Goal: Task Accomplishment & Management: Manage account settings

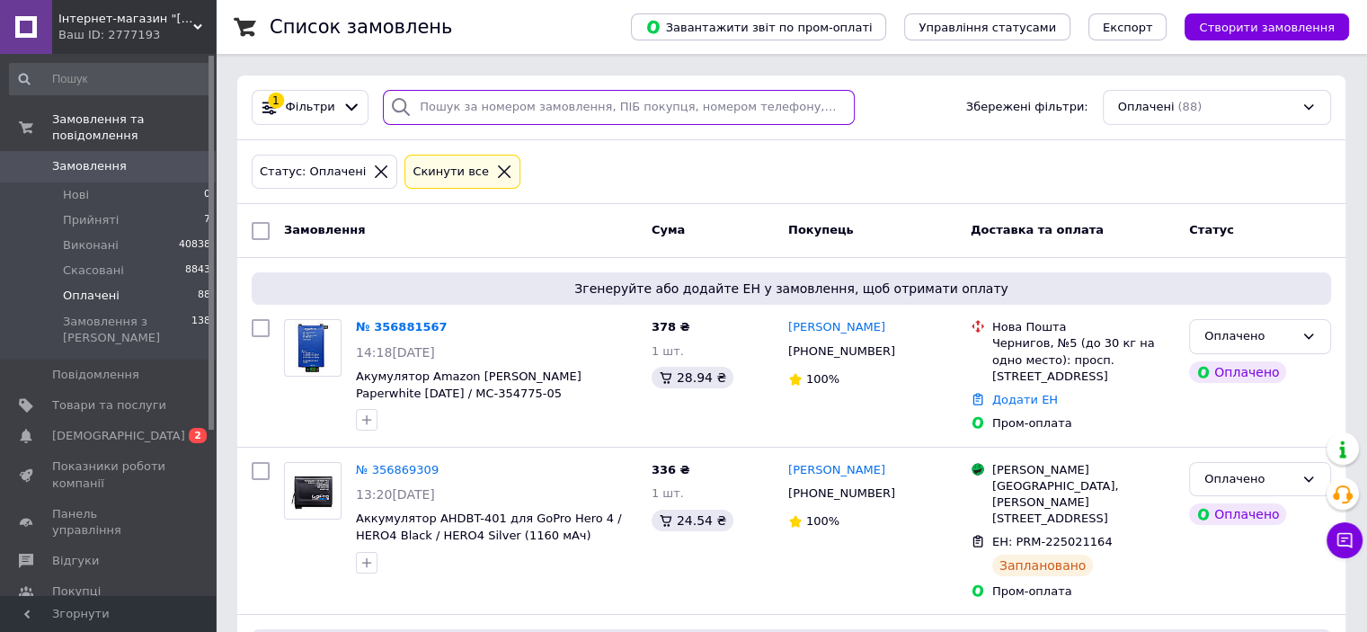
click at [472, 121] on input "search" at bounding box center [619, 107] width 472 height 35
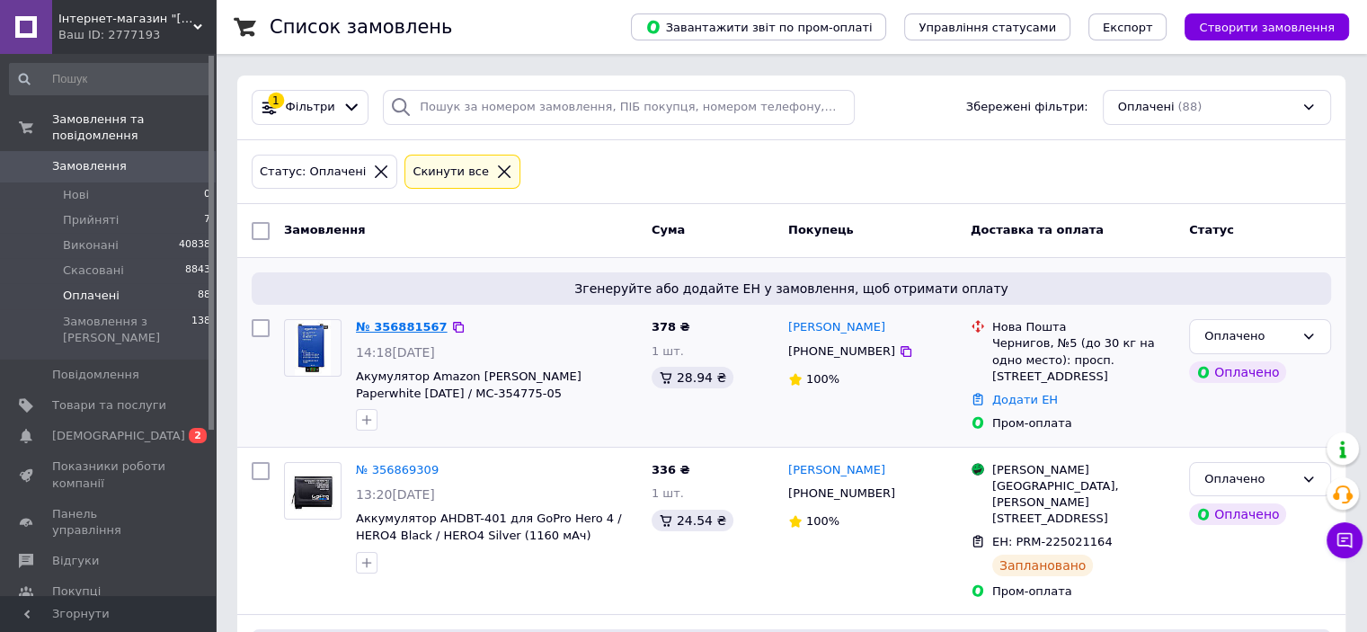
click at [411, 330] on link "№ 356881567" at bounding box center [402, 326] width 92 height 13
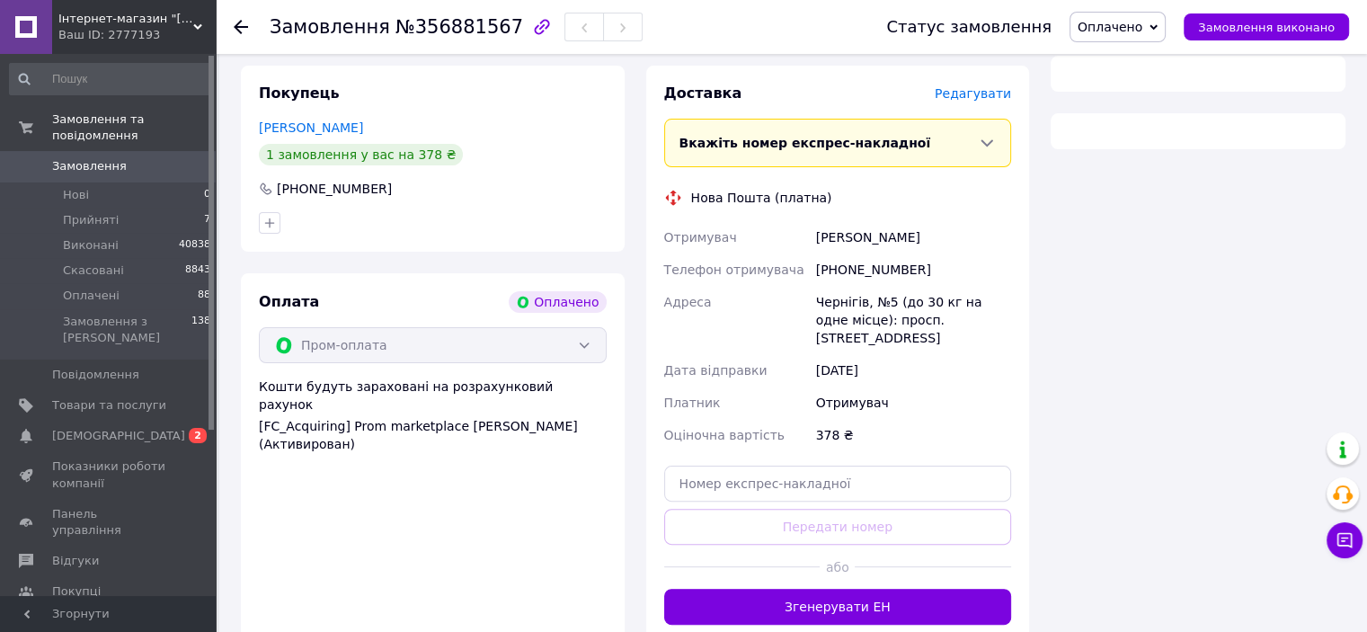
scroll to position [438, 0]
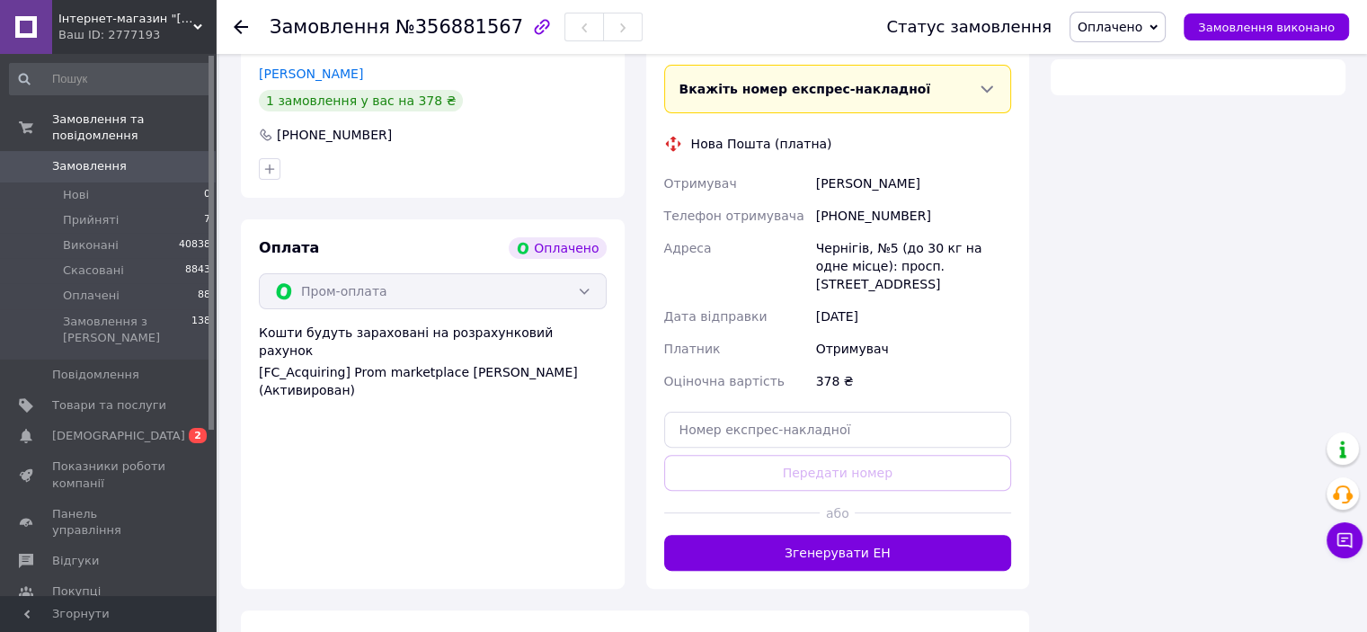
click at [844, 553] on div "Доставка Редагувати Вкажіть номер експрес-накладної Обов'язково введіть номер е…" at bounding box center [838, 300] width 384 height 577
click at [837, 535] on button "Згенерувати ЕН" at bounding box center [838, 553] width 348 height 36
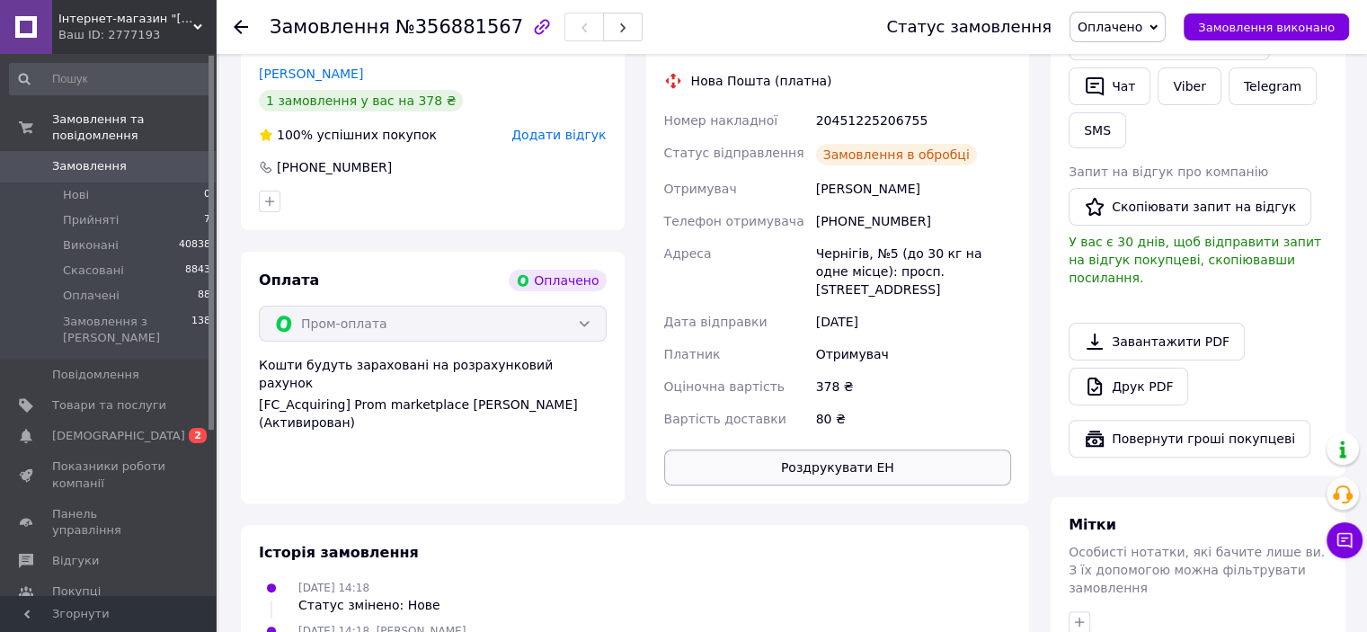
click at [753, 449] on button "Роздрукувати ЕН" at bounding box center [838, 467] width 348 height 36
click at [81, 158] on span "Замовлення" at bounding box center [89, 166] width 75 height 16
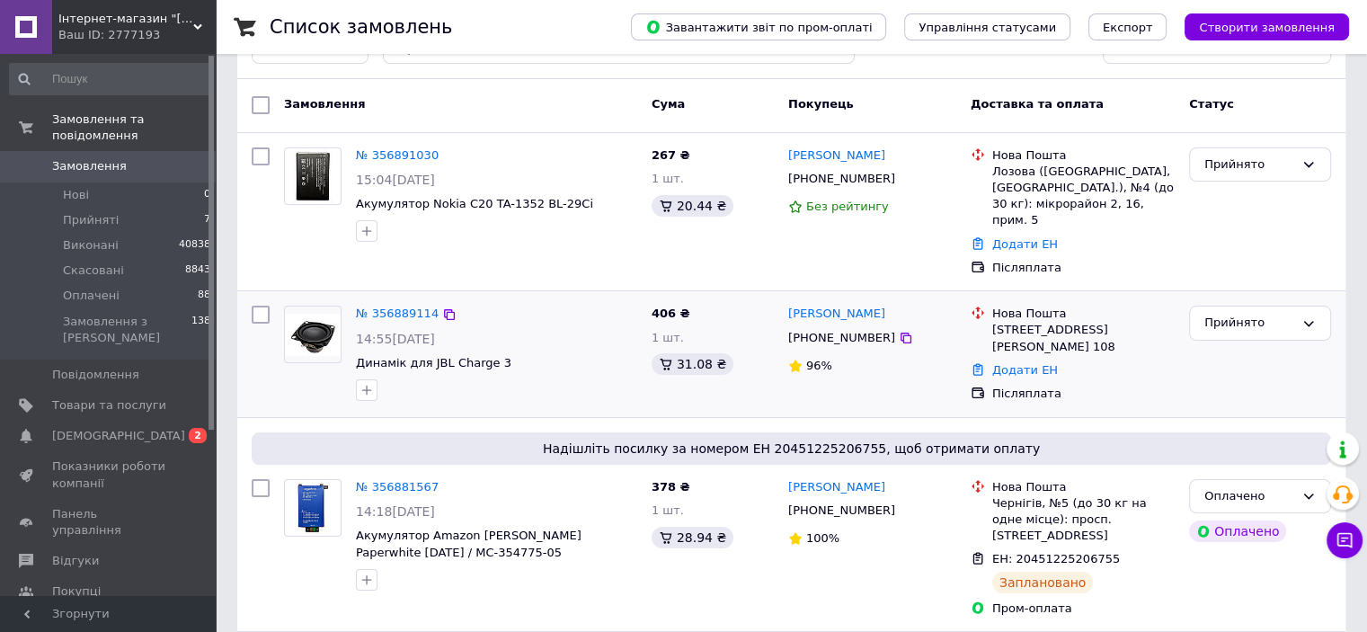
scroll to position [90, 0]
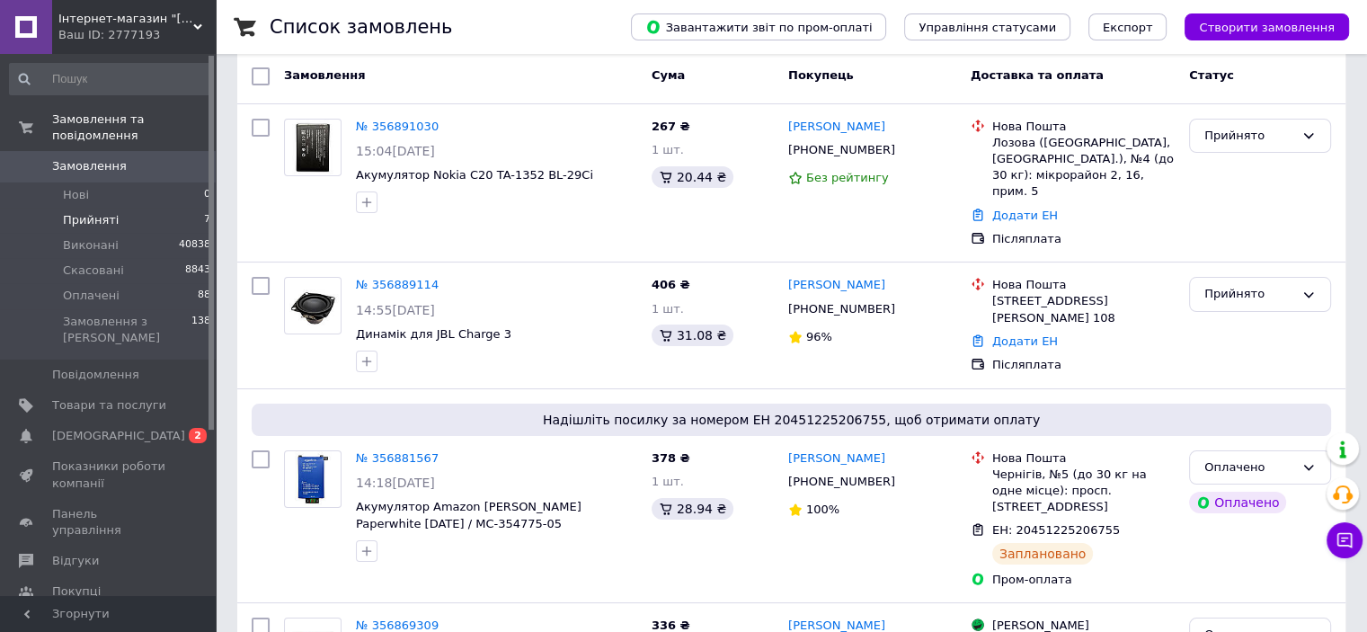
click at [162, 208] on li "Прийняті 7" at bounding box center [110, 220] width 221 height 25
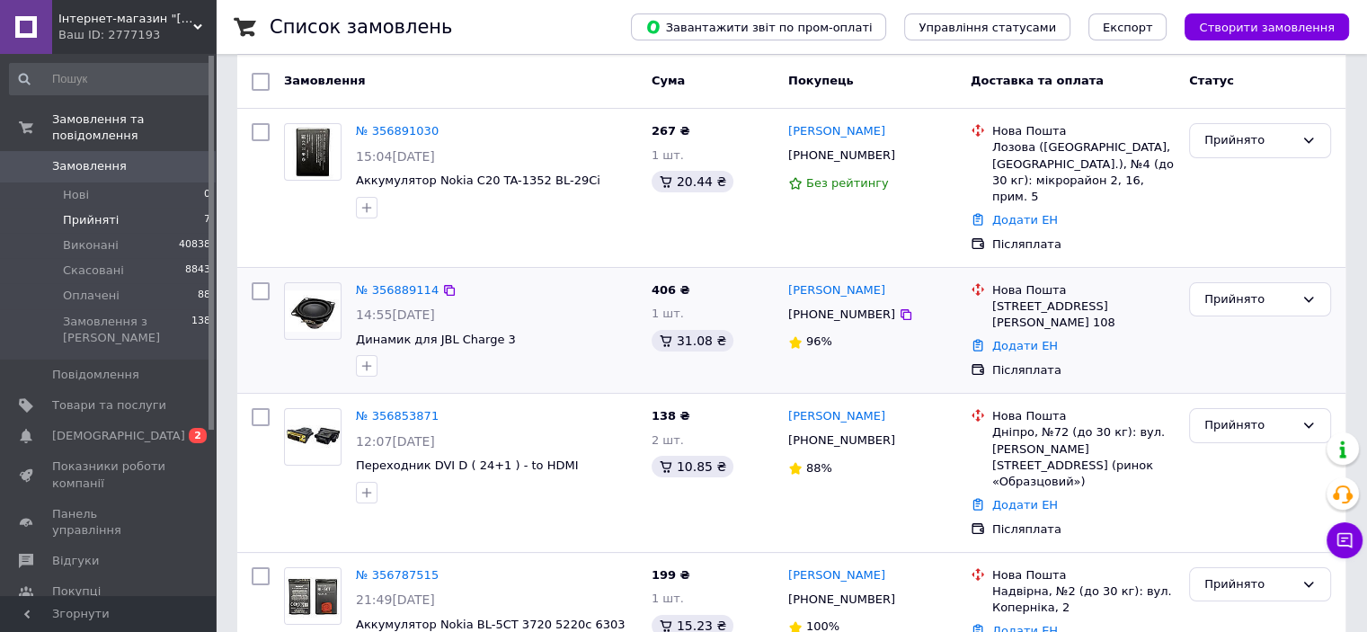
scroll to position [180, 0]
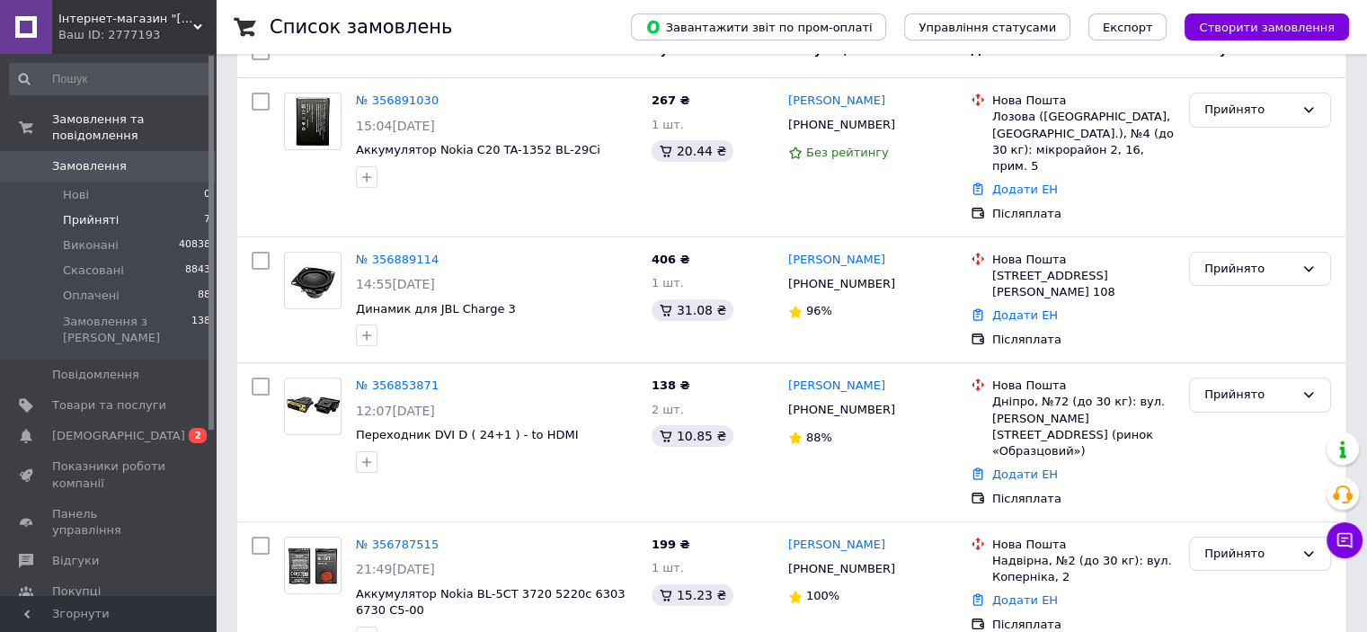
click at [137, 158] on span "Замовлення" at bounding box center [109, 166] width 114 height 16
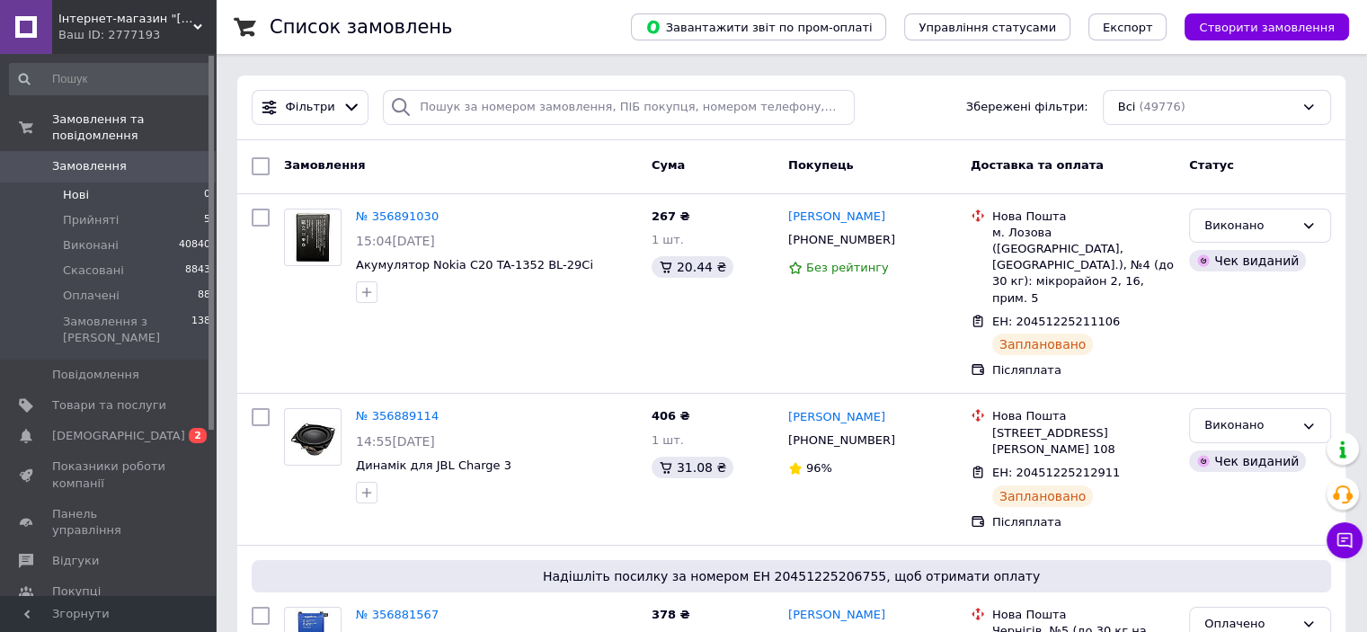
click at [88, 190] on li "Нові 0" at bounding box center [110, 194] width 221 height 25
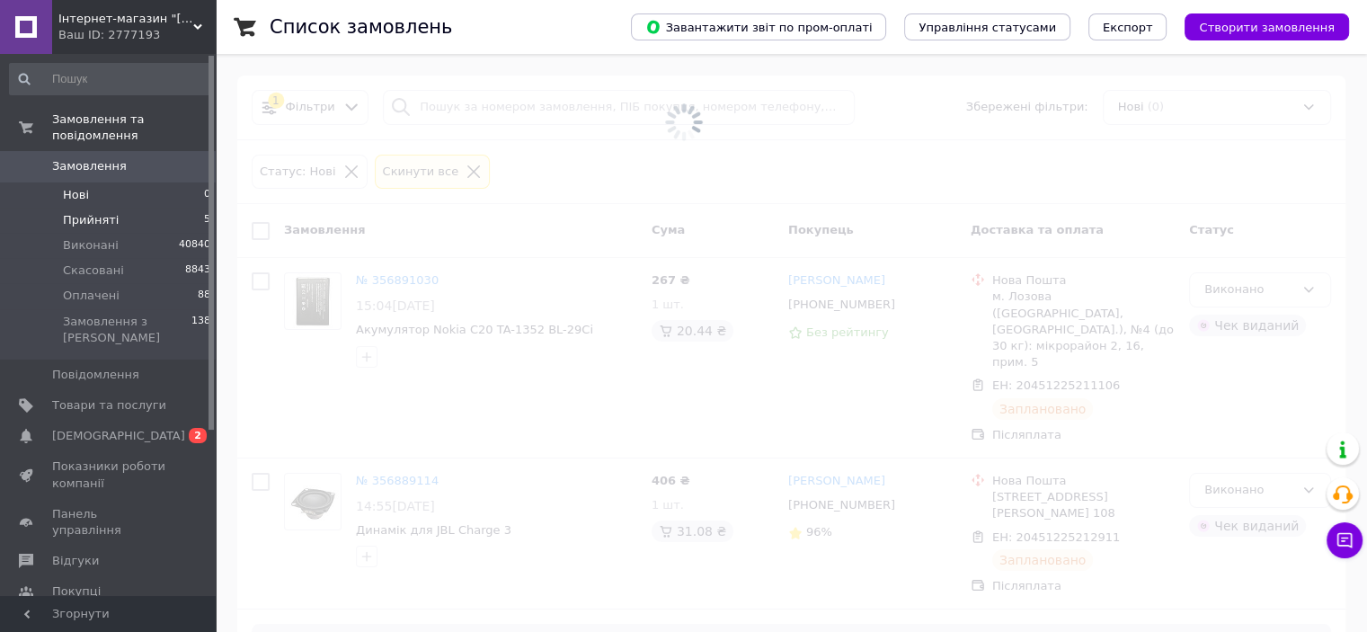
click at [97, 212] on span "Прийняті" at bounding box center [91, 220] width 56 height 16
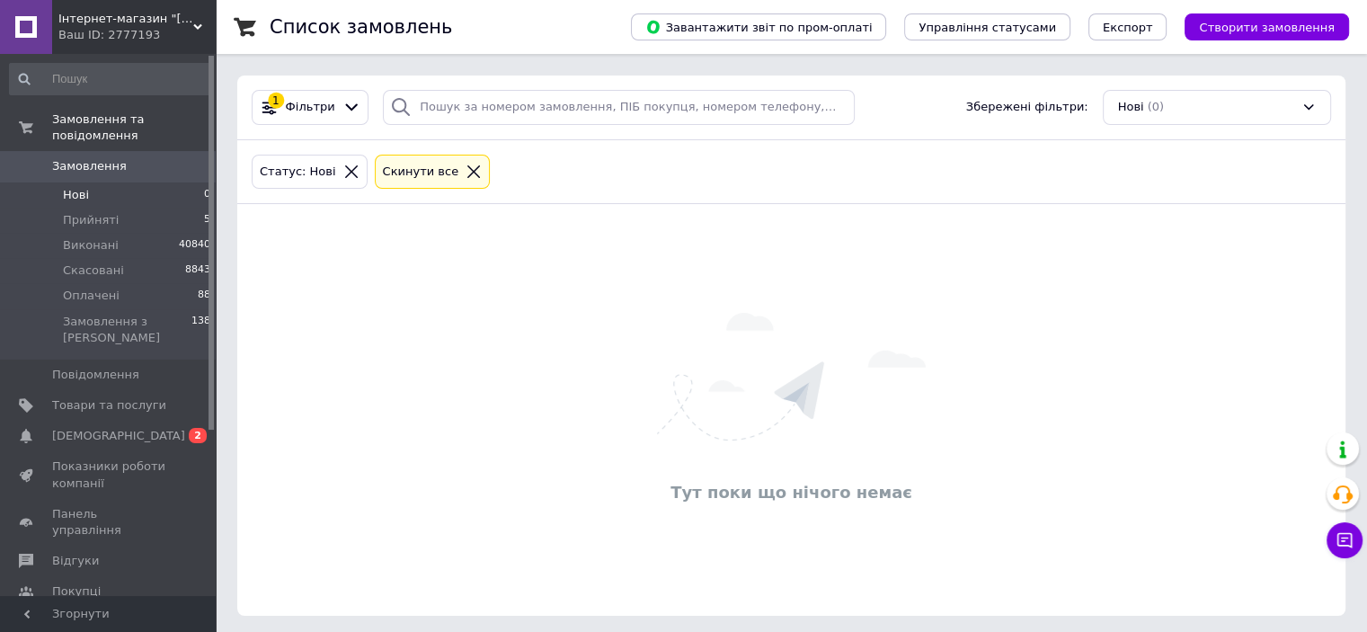
click at [113, 190] on li "Нові 0" at bounding box center [110, 194] width 221 height 25
click at [125, 208] on li "Прийняті 5" at bounding box center [110, 220] width 221 height 25
click at [157, 211] on li "Прийняті 5" at bounding box center [110, 220] width 221 height 25
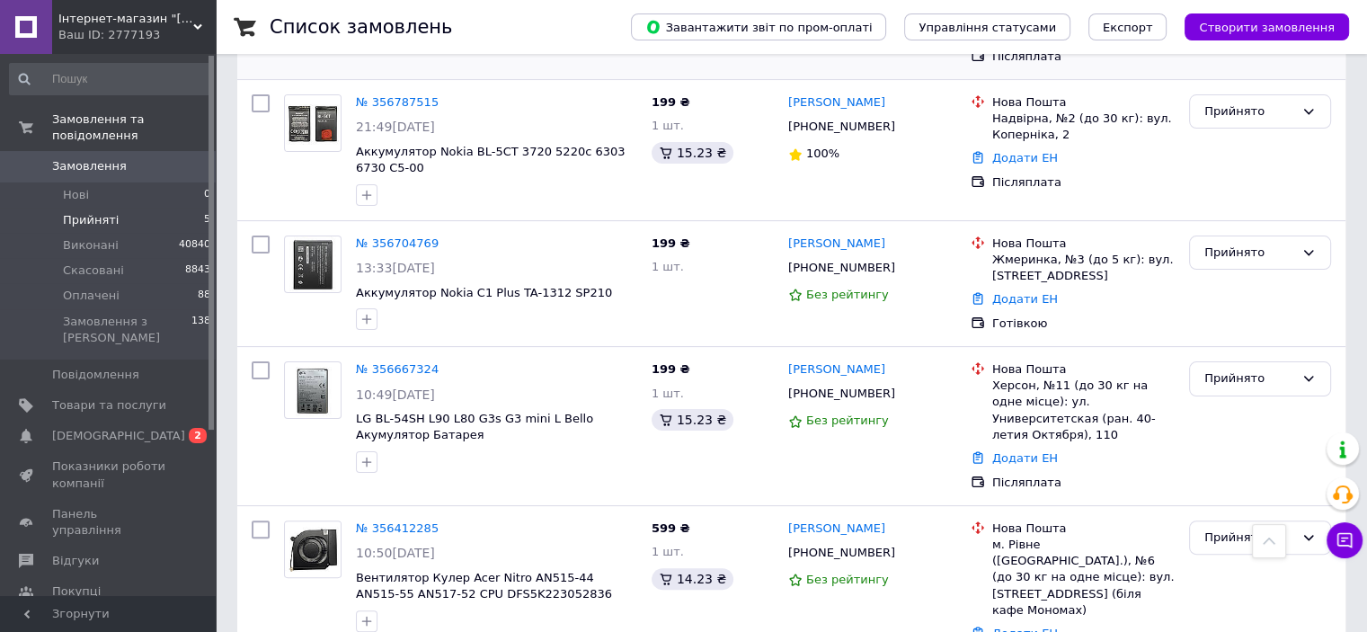
scroll to position [339, 0]
click at [137, 158] on span "Замовлення" at bounding box center [109, 166] width 114 height 16
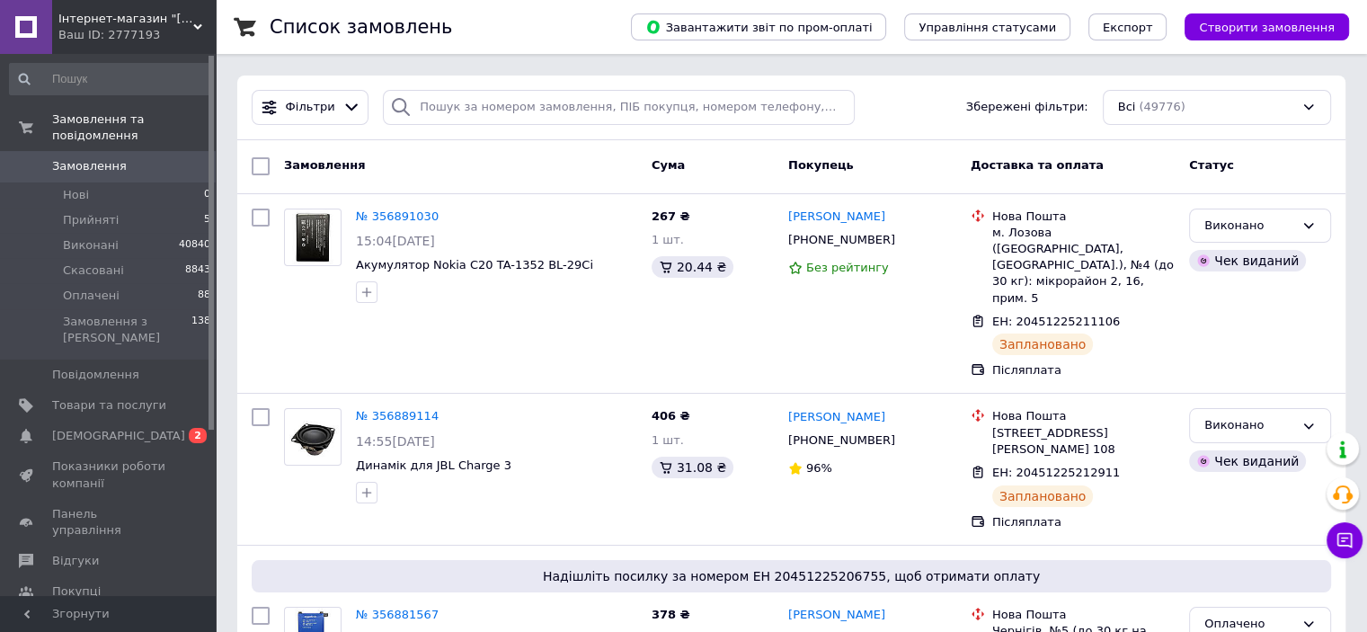
click at [180, 158] on span "0" at bounding box center [190, 166] width 49 height 16
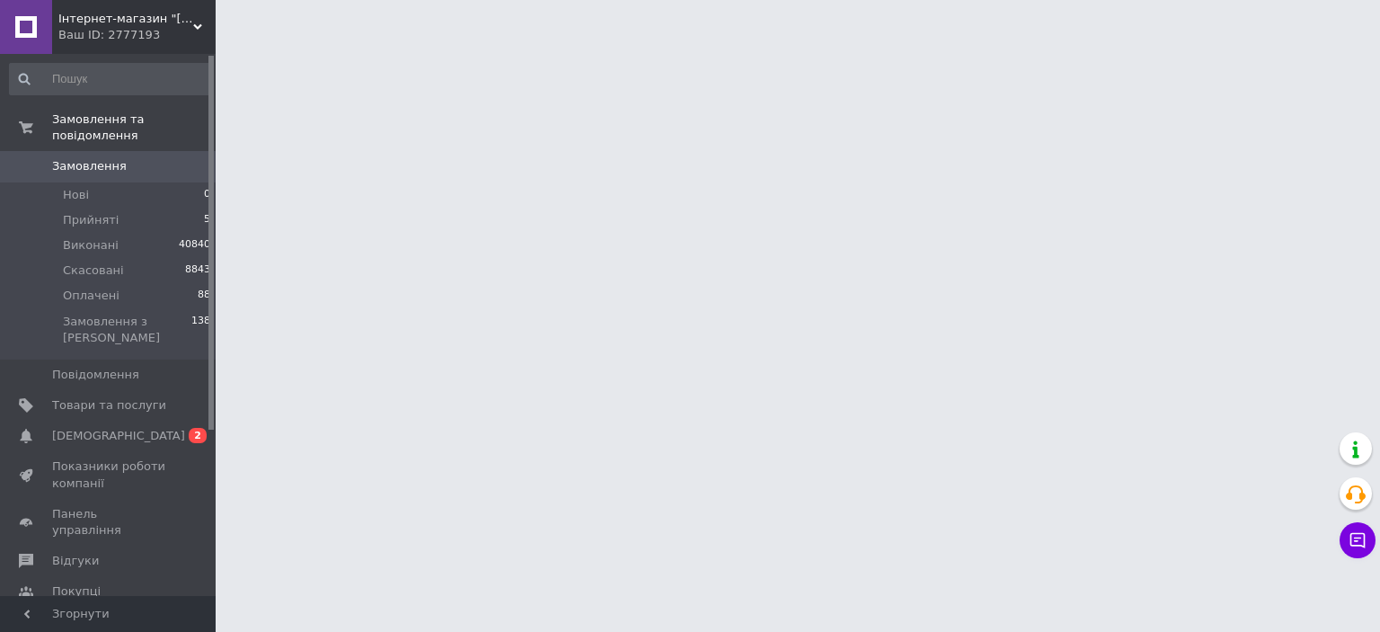
click at [258, 45] on html "Інтернет-магазин "max-it.com.ua" Ваш ID: 2777193 Сайт Інтернет-магазин "max-it.…" at bounding box center [690, 22] width 1380 height 45
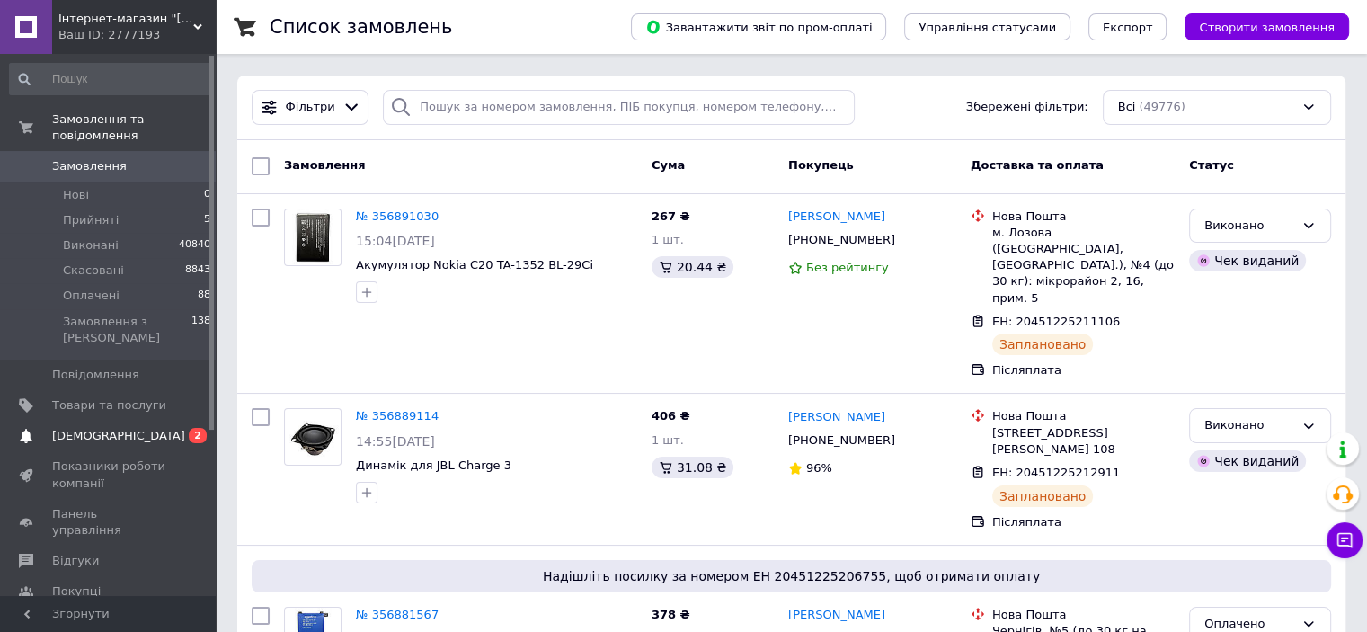
click at [116, 428] on span "[DEMOGRAPHIC_DATA]" at bounding box center [118, 436] width 133 height 16
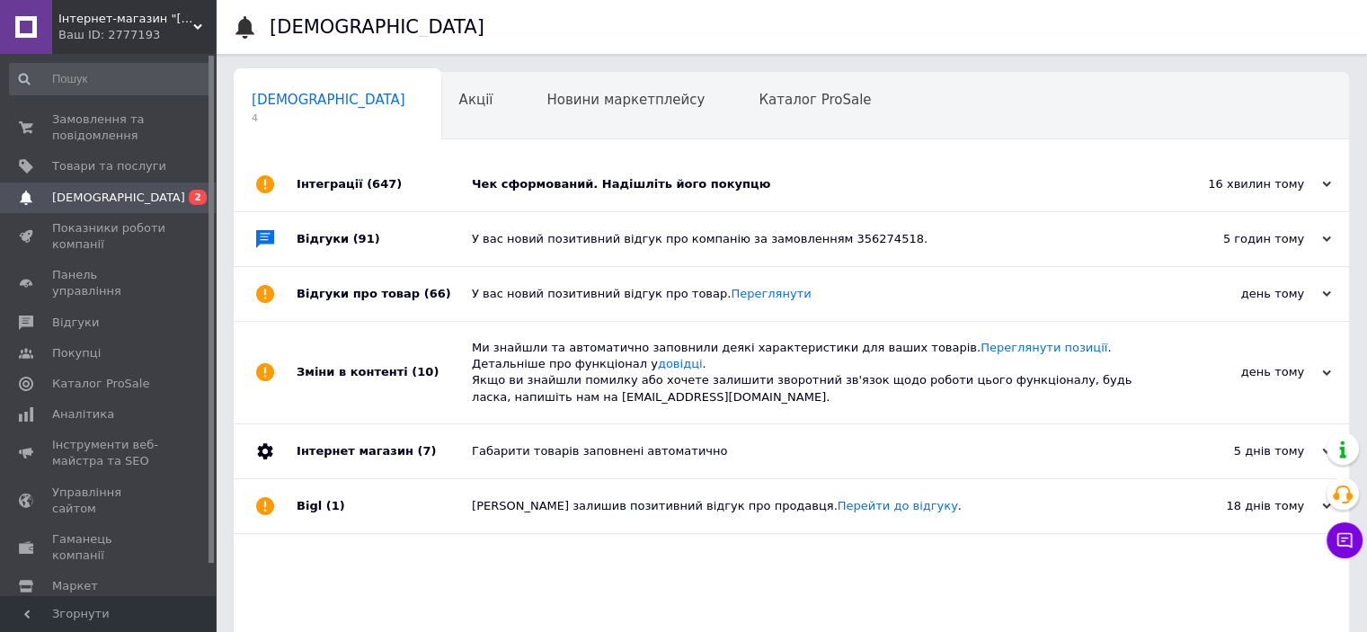
click at [667, 197] on div "Чек сформований. Надішліть його покупцю" at bounding box center [811, 184] width 679 height 54
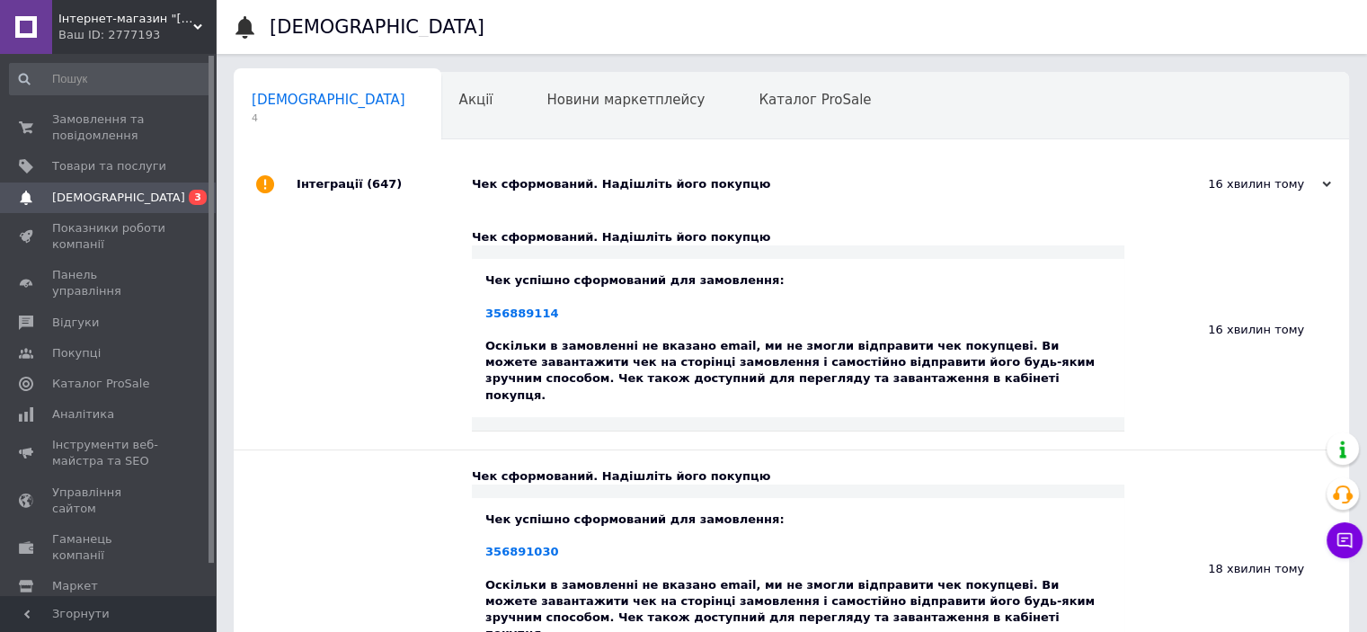
click at [660, 196] on div "Чек сформований. Надішліть його покупцю" at bounding box center [811, 184] width 679 height 54
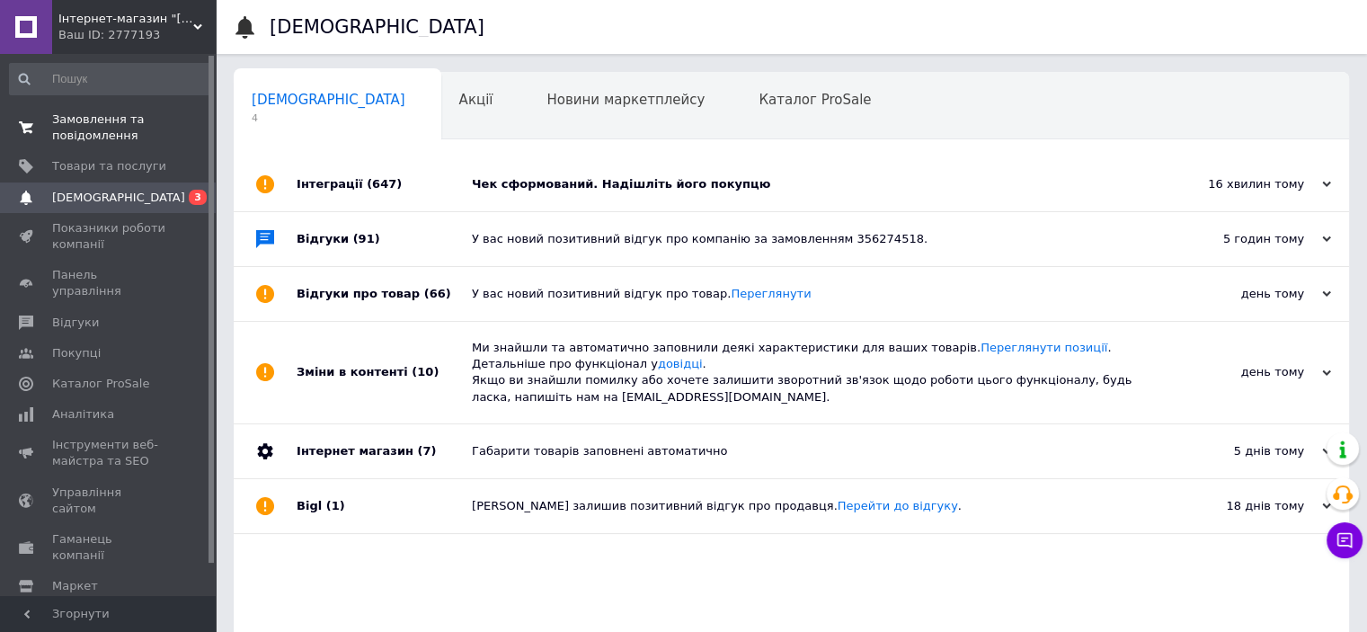
click at [183, 111] on span "0 0" at bounding box center [190, 127] width 49 height 32
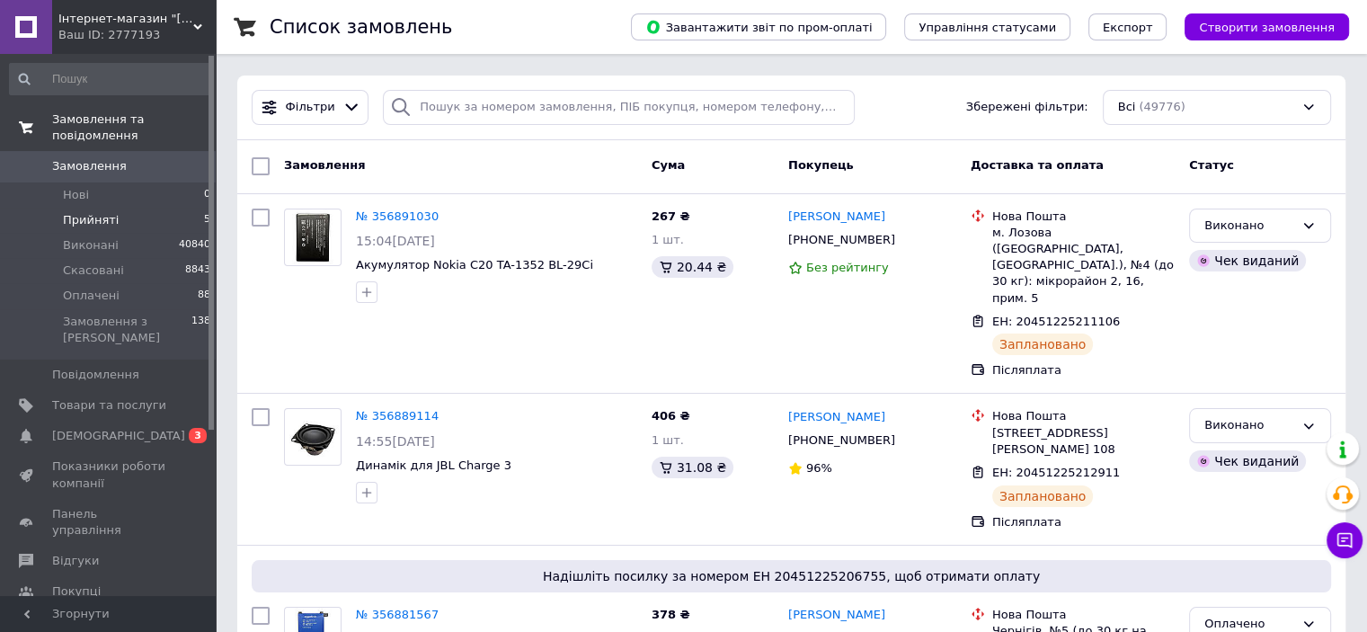
click at [133, 208] on li "Прийняті 5" at bounding box center [110, 220] width 221 height 25
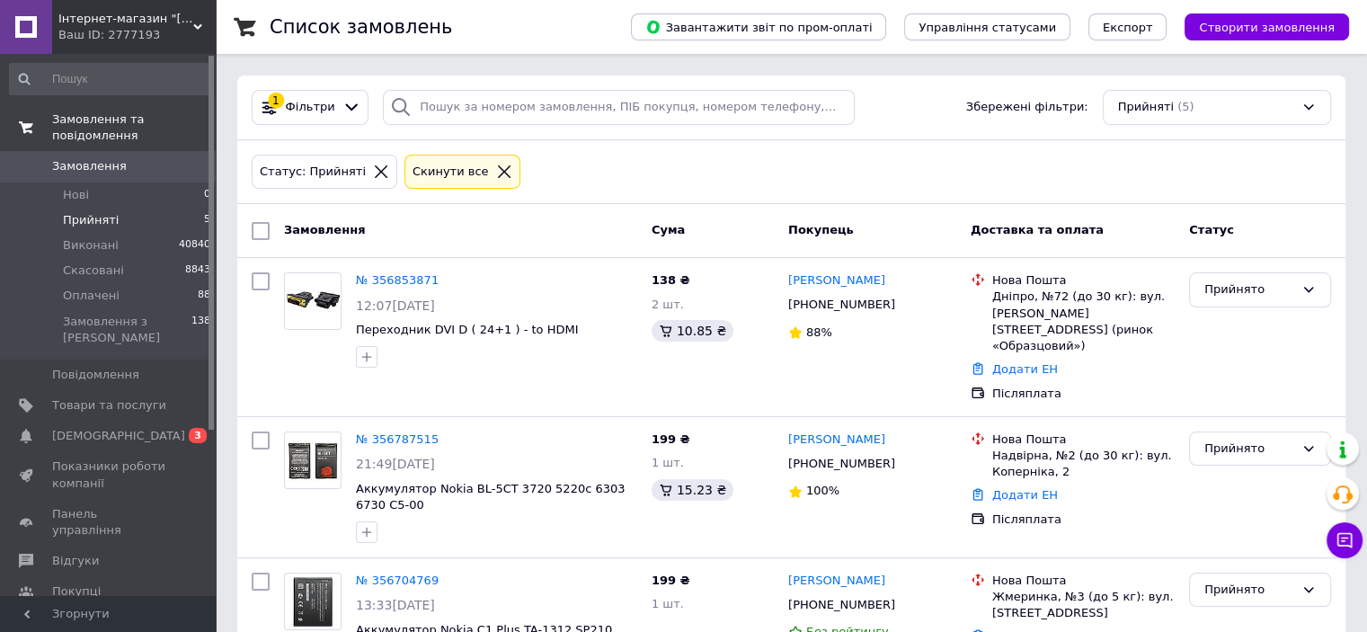
click at [119, 158] on span "Замовлення" at bounding box center [109, 166] width 114 height 16
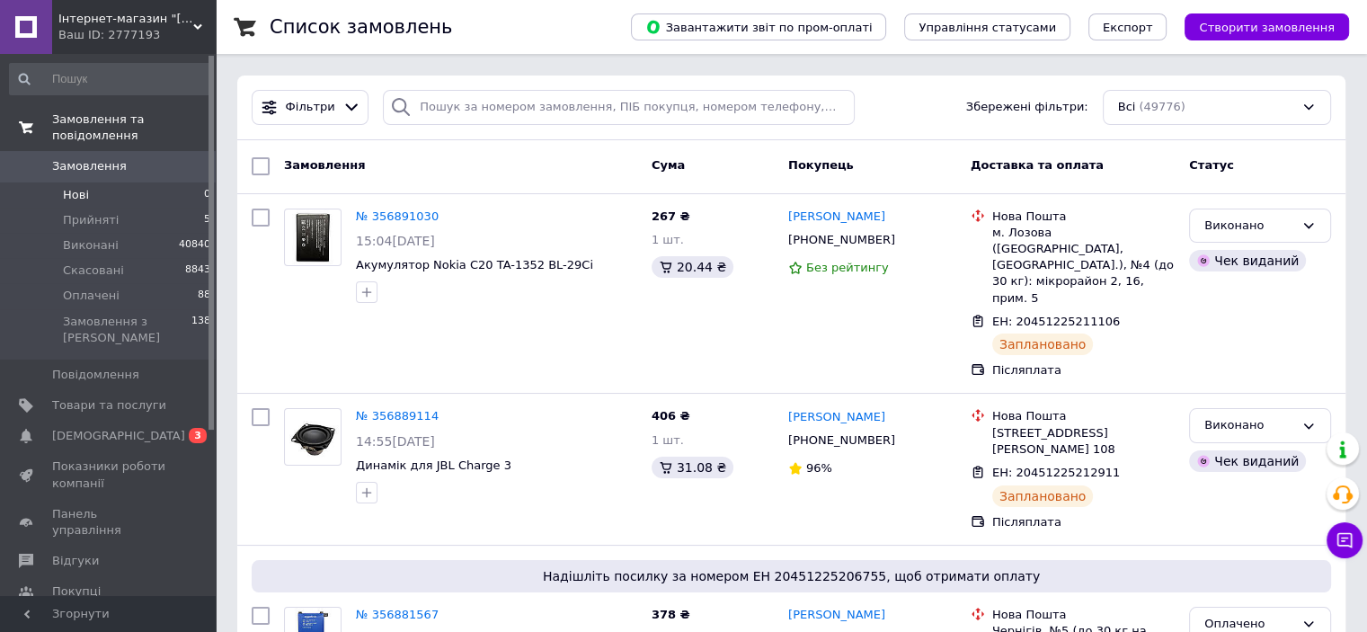
click at [119, 182] on li "Нові 0" at bounding box center [110, 194] width 221 height 25
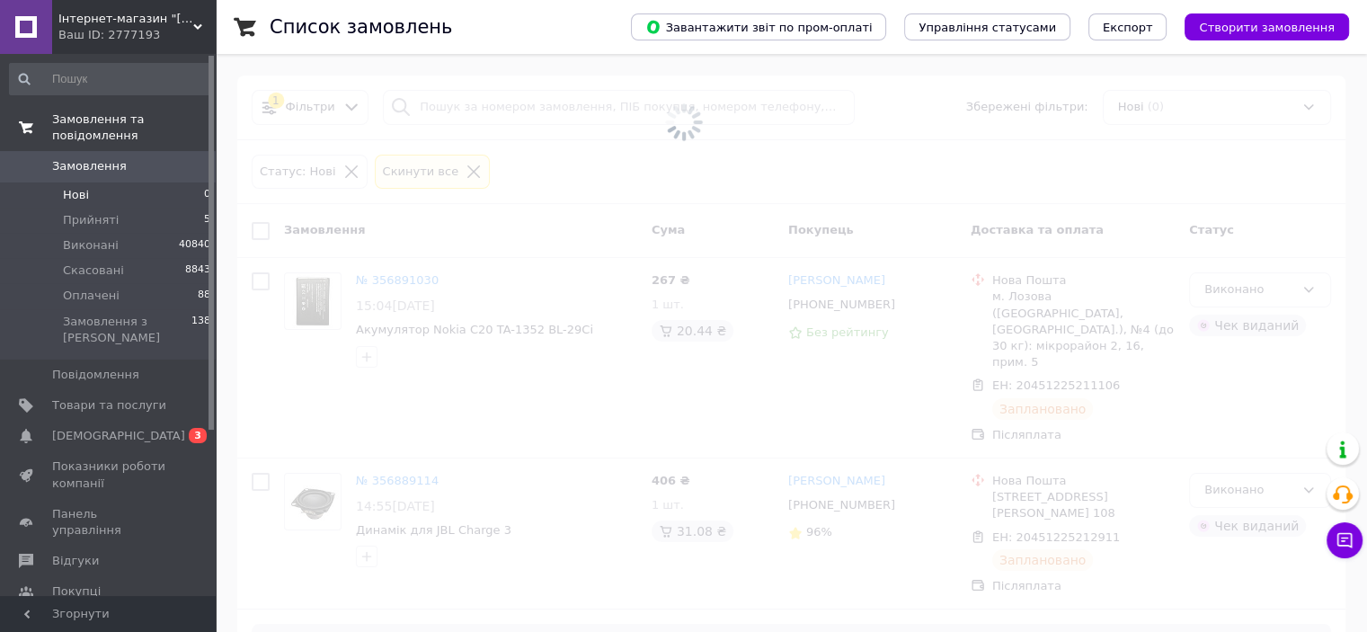
click at [103, 158] on span "Замовлення" at bounding box center [89, 166] width 75 height 16
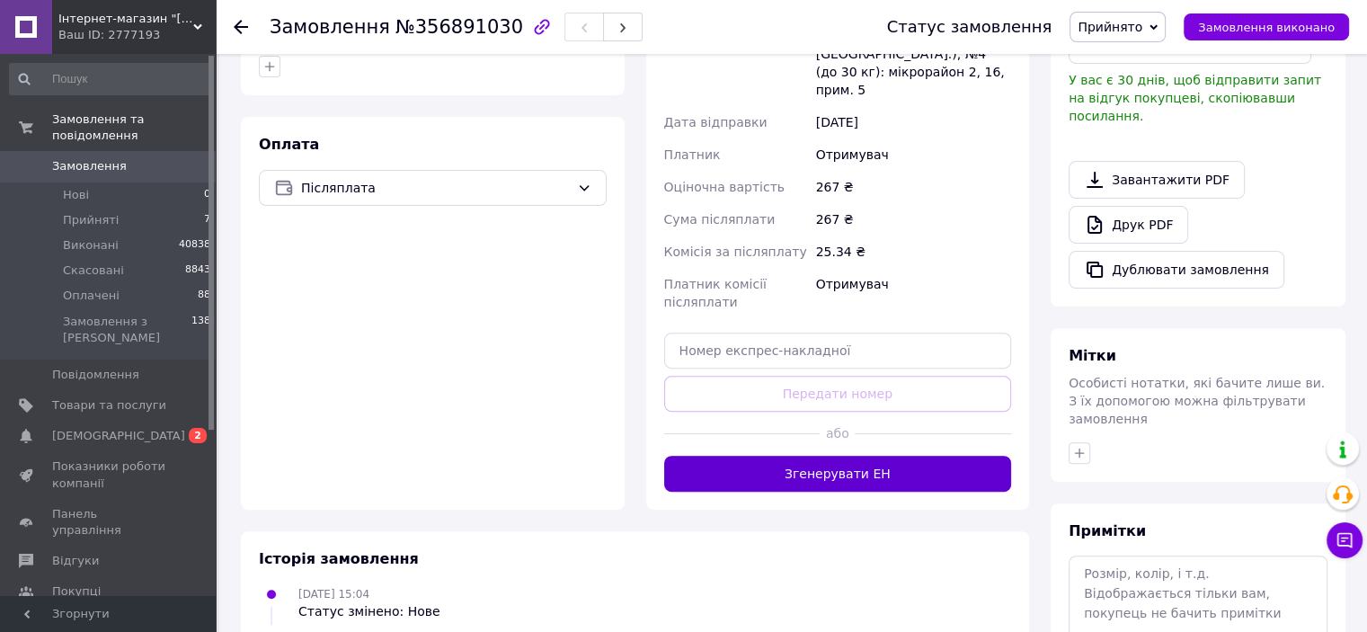
scroll to position [535, 0]
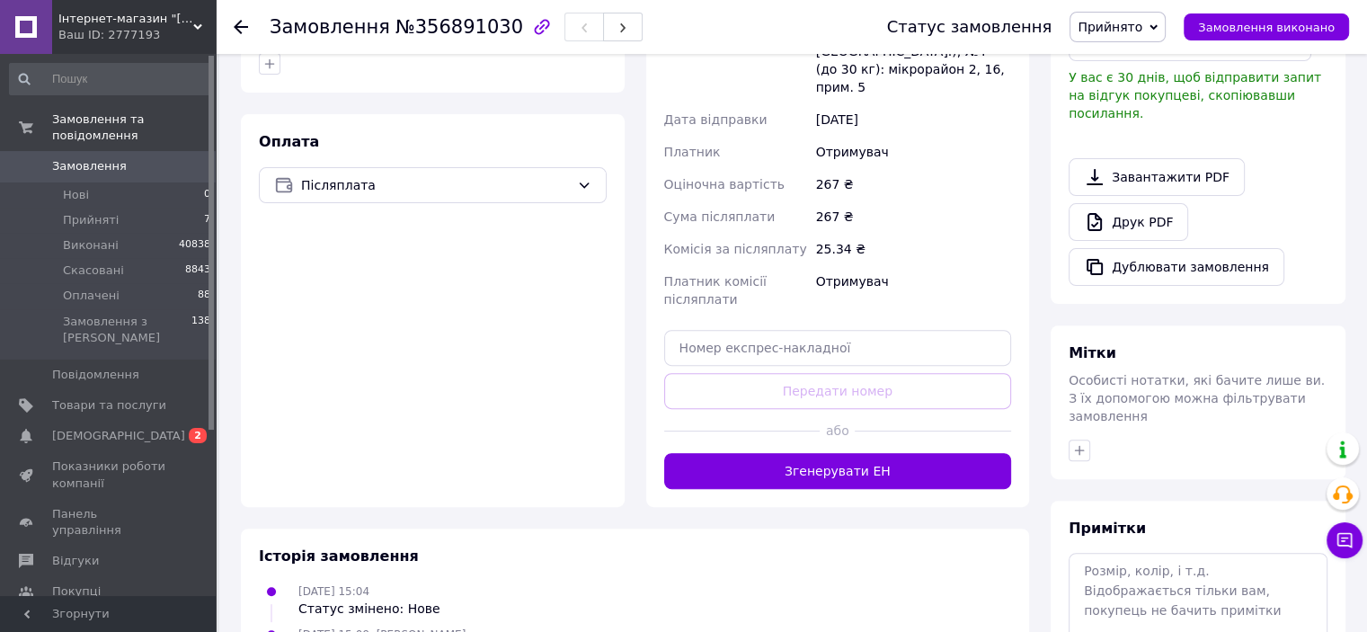
click at [739, 409] on div at bounding box center [742, 431] width 156 height 44
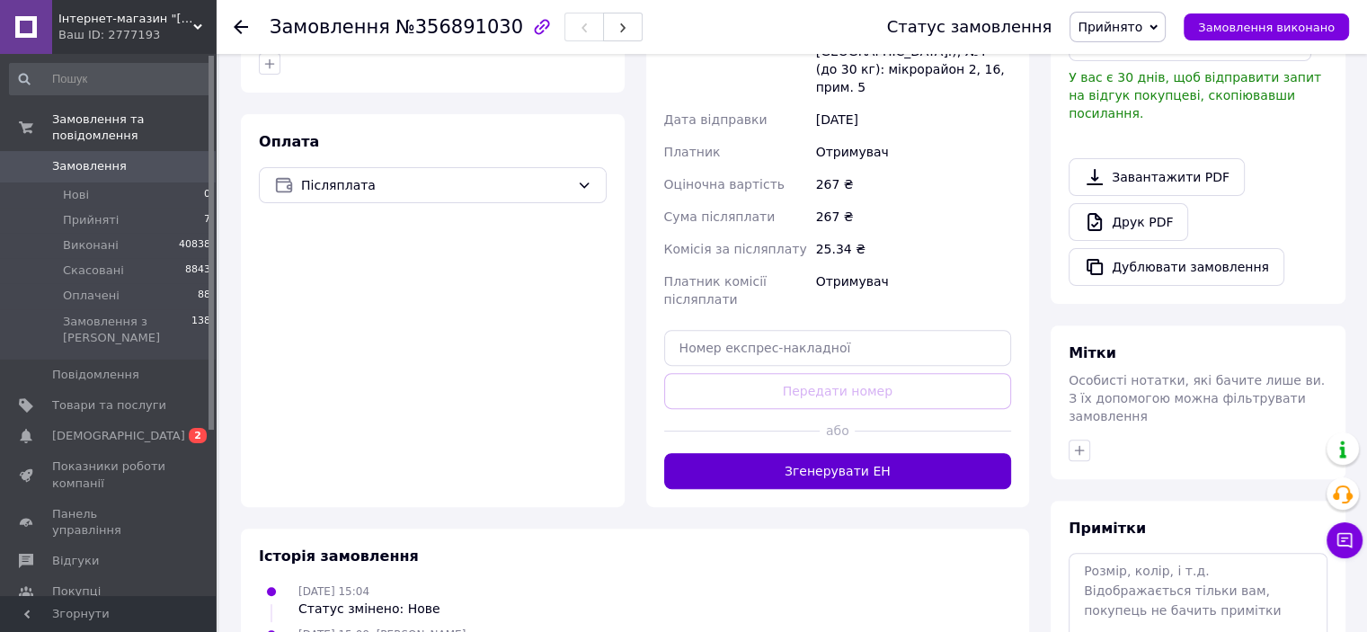
click at [730, 453] on button "Згенерувати ЕН" at bounding box center [838, 471] width 348 height 36
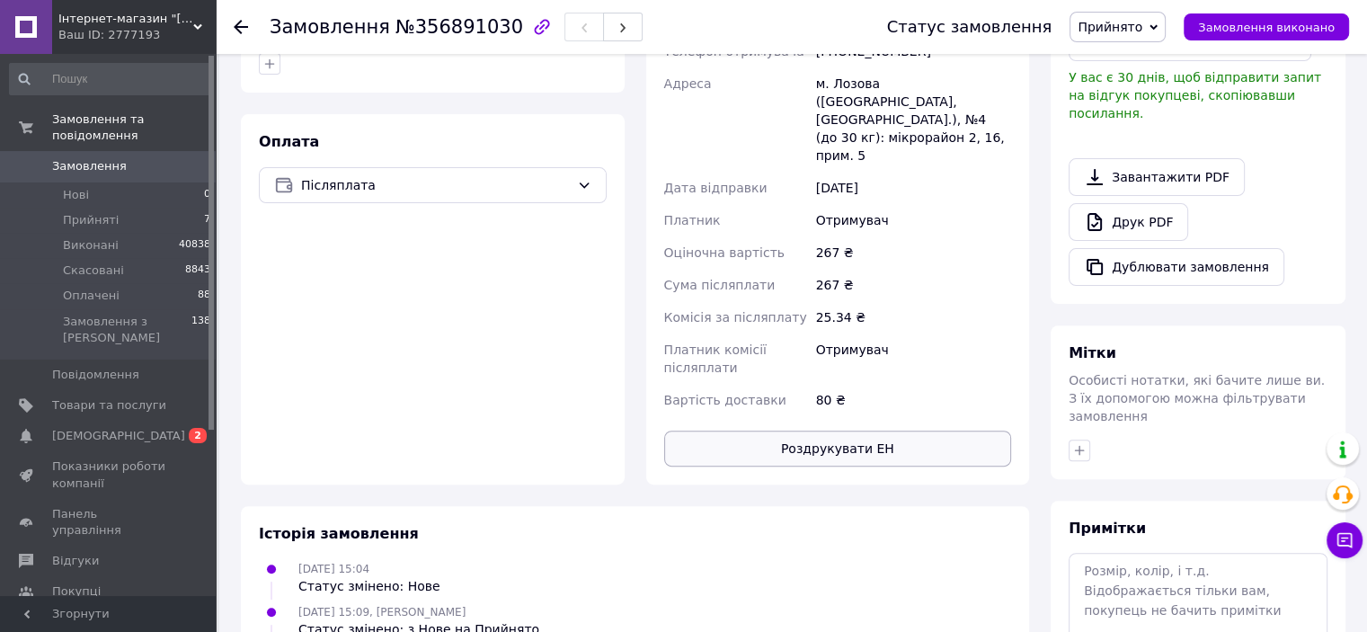
click at [757, 430] on button "Роздрукувати ЕН" at bounding box center [838, 448] width 348 height 36
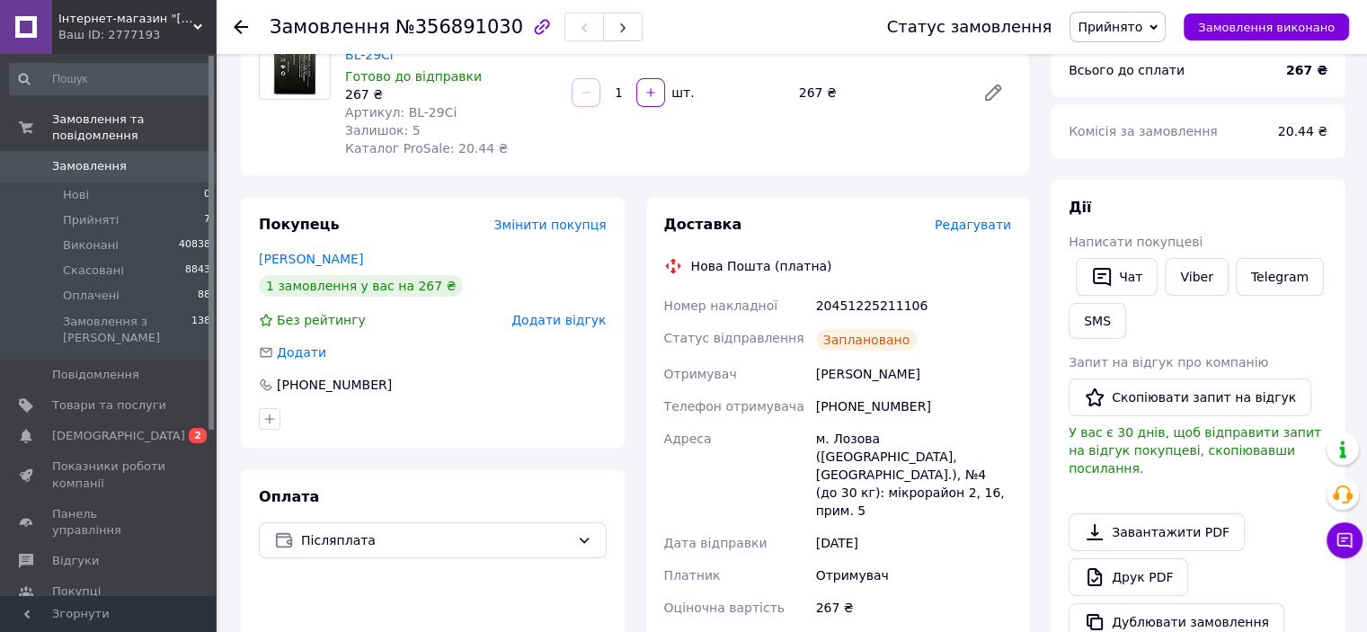
scroll to position [0, 0]
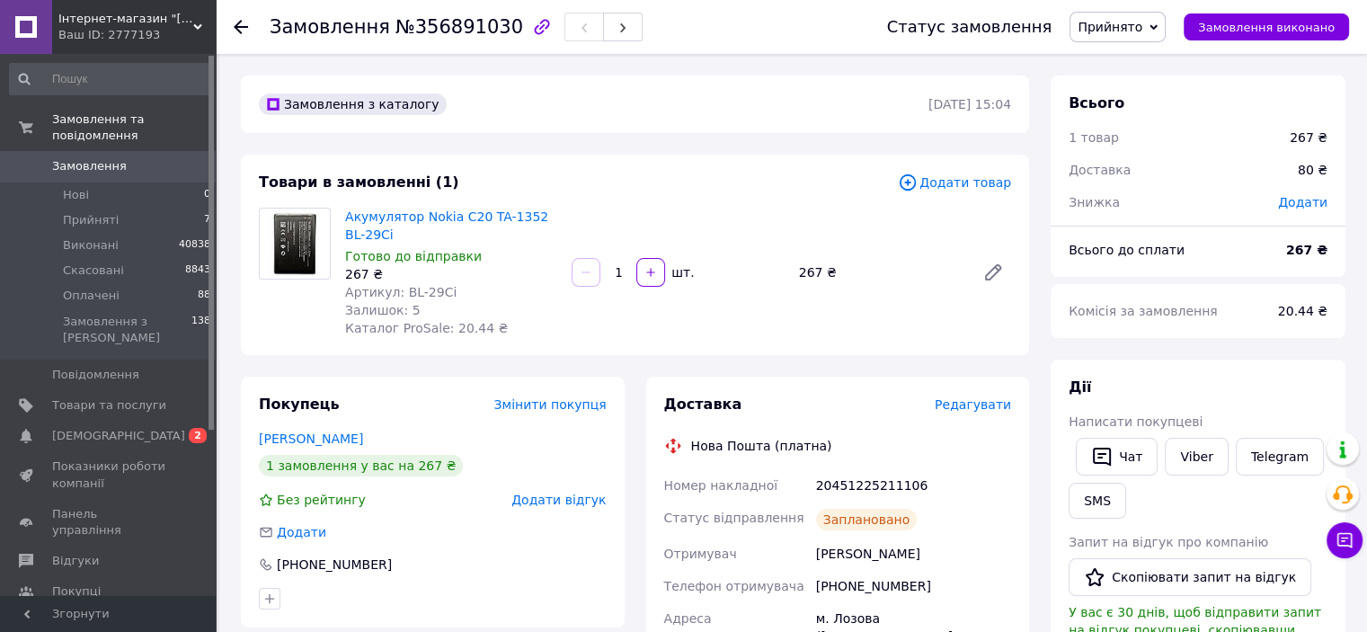
click at [1117, 31] on span "Прийнято" at bounding box center [1109, 27] width 65 height 14
click at [1123, 61] on li "Виконано" at bounding box center [1117, 62] width 94 height 27
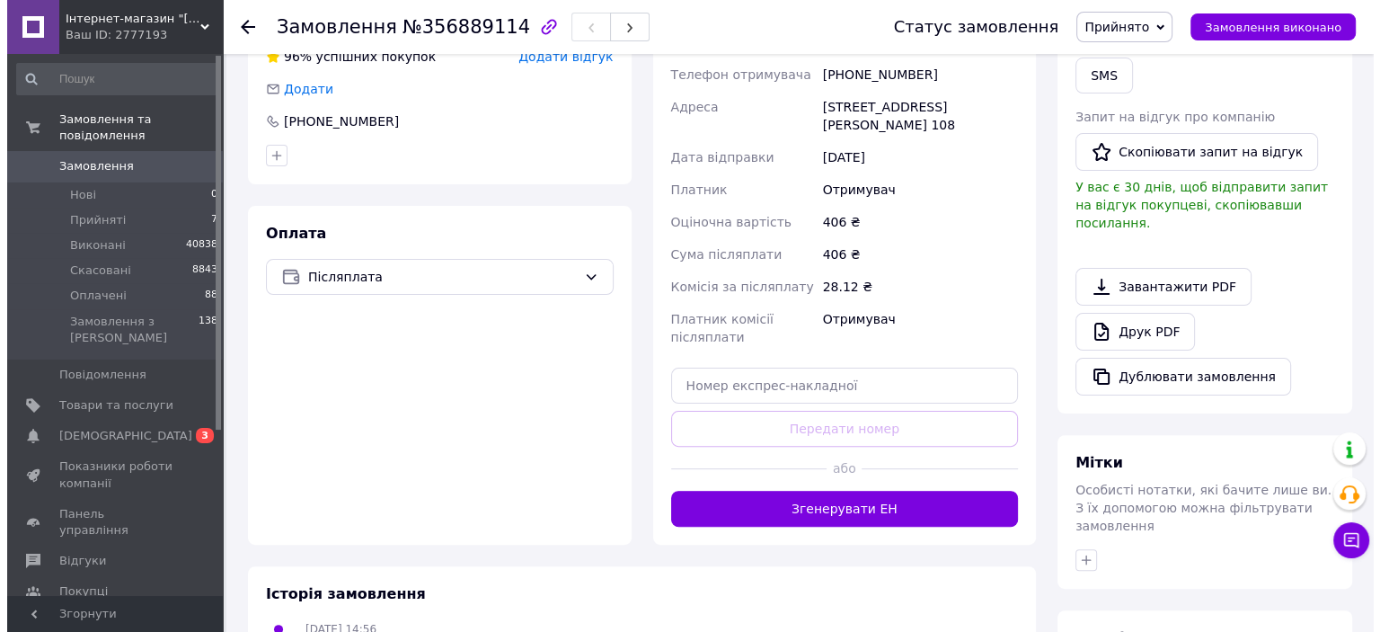
scroll to position [449, 0]
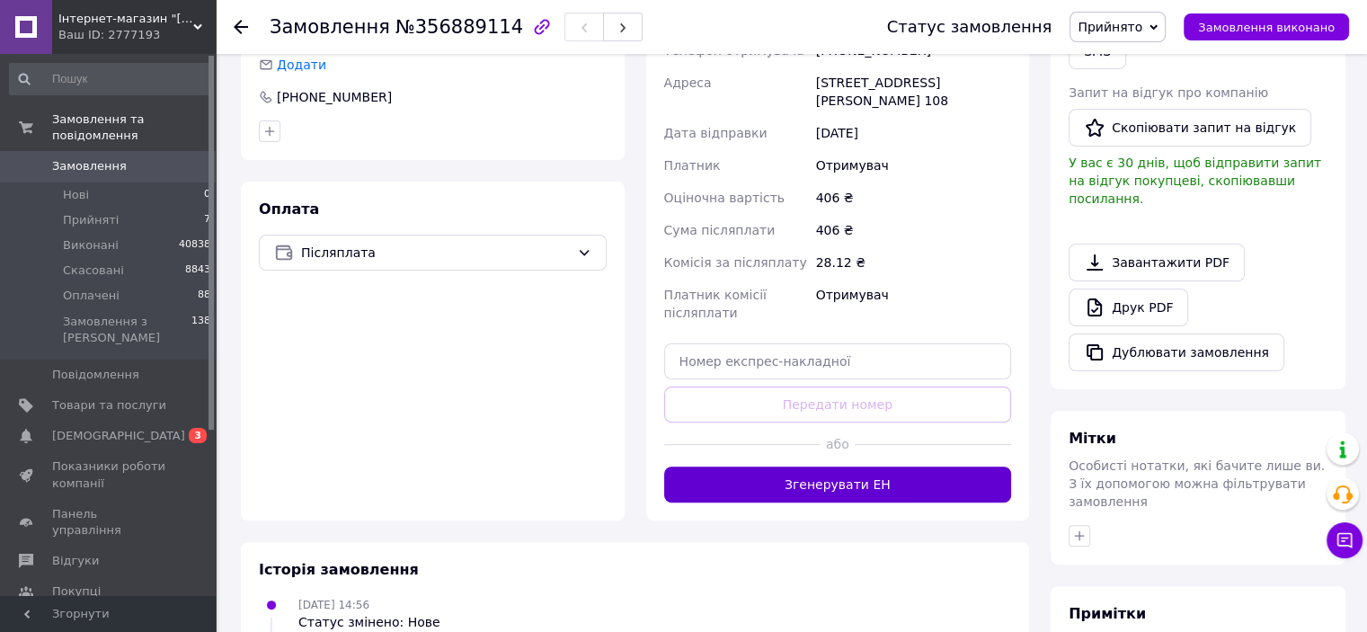
click at [847, 491] on button "Згенерувати ЕН" at bounding box center [838, 484] width 348 height 36
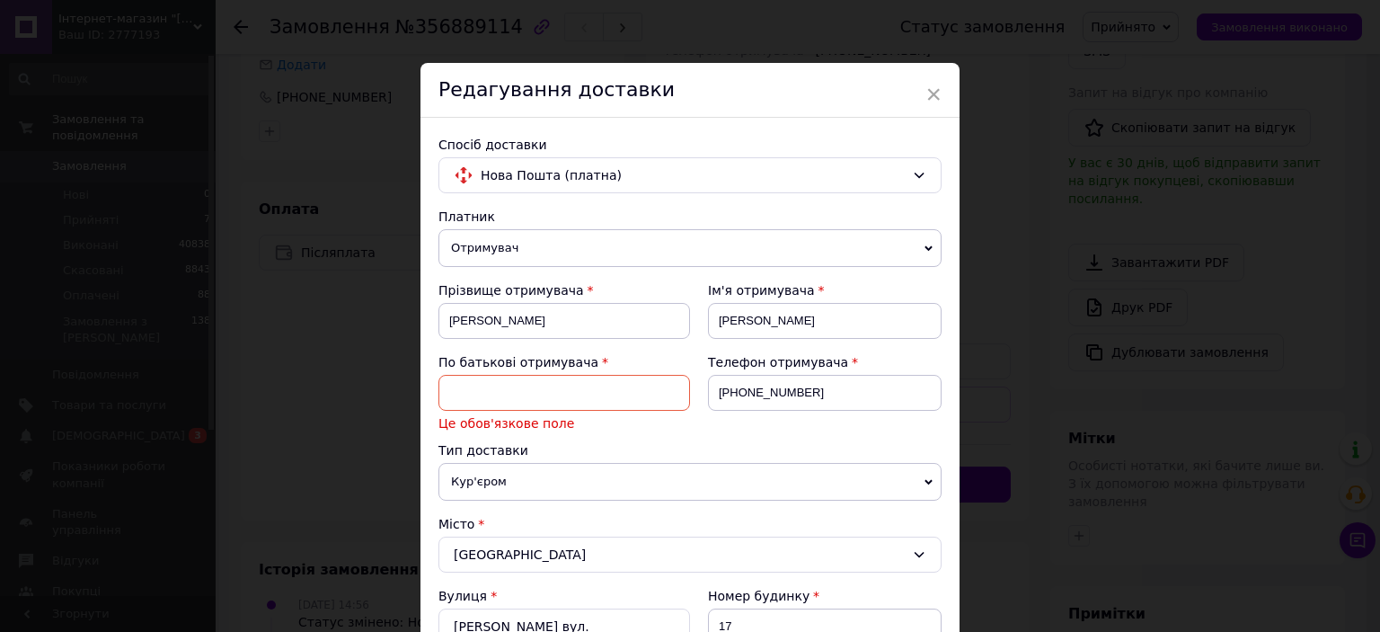
click at [506, 414] on span "Це обов'язкове поле" at bounding box center [564, 423] width 252 height 18
click at [500, 391] on input at bounding box center [564, 393] width 252 height 36
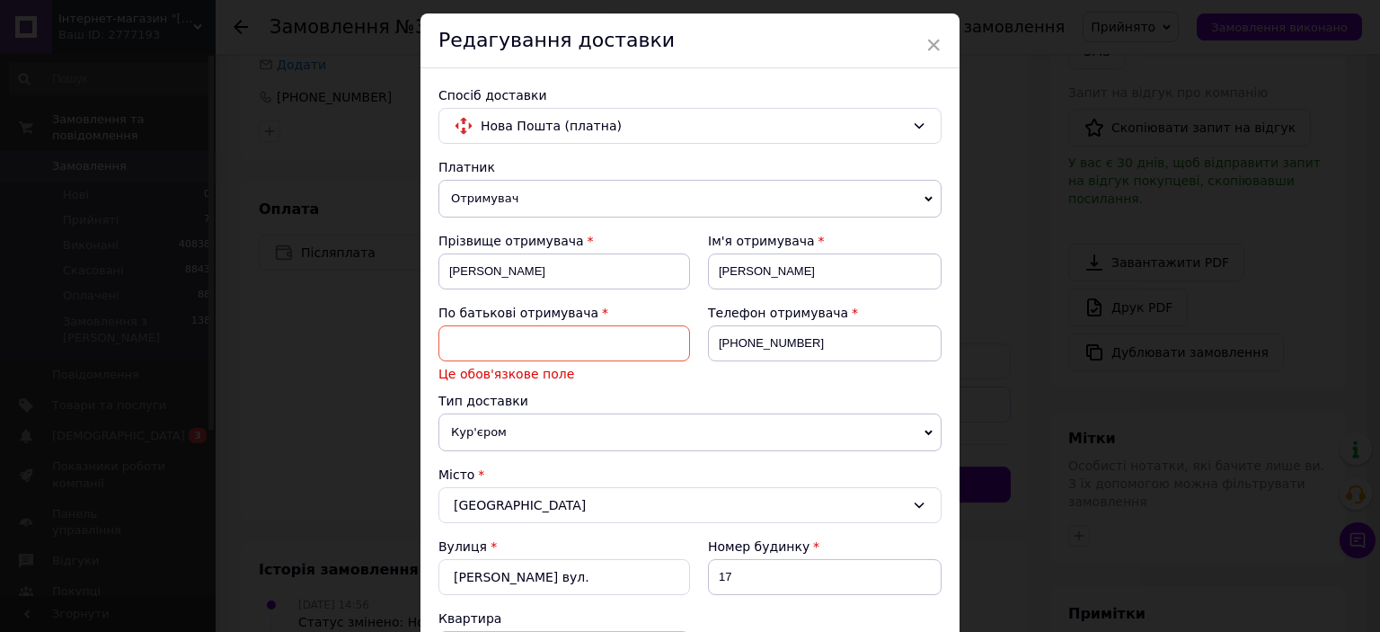
scroll to position [90, 0]
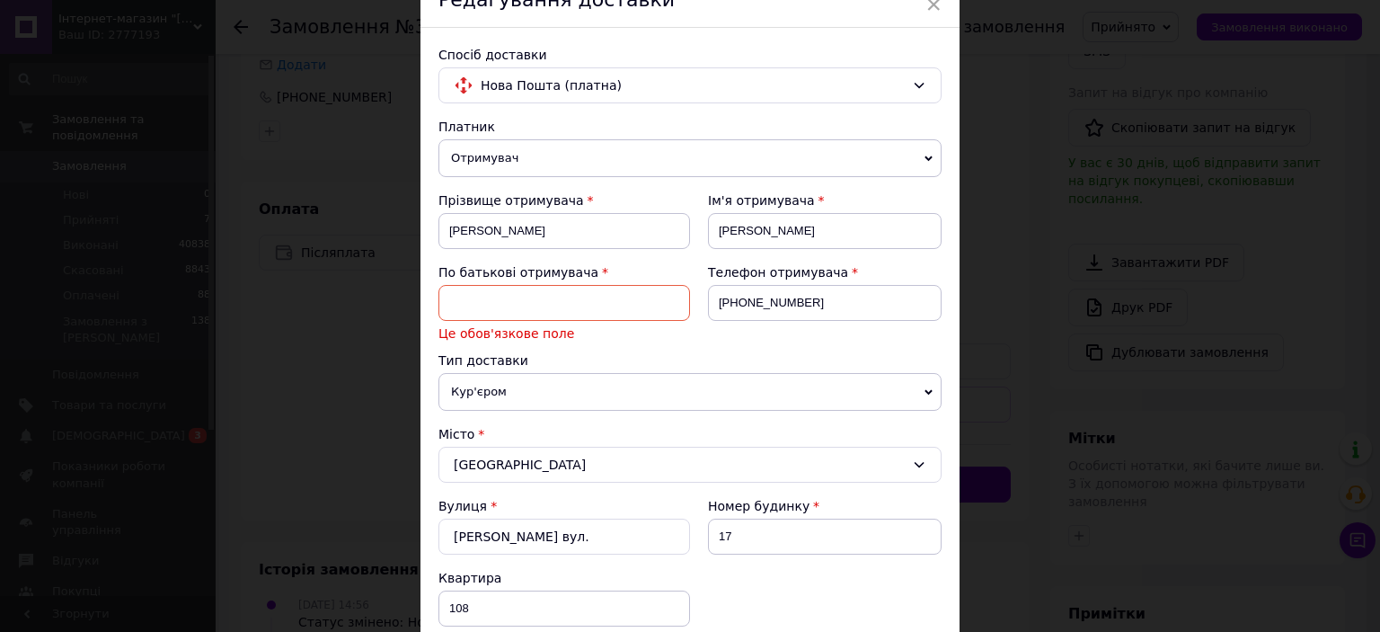
click at [496, 425] on div "Місто" at bounding box center [689, 434] width 503 height 18
click at [480, 292] on input at bounding box center [564, 303] width 252 height 36
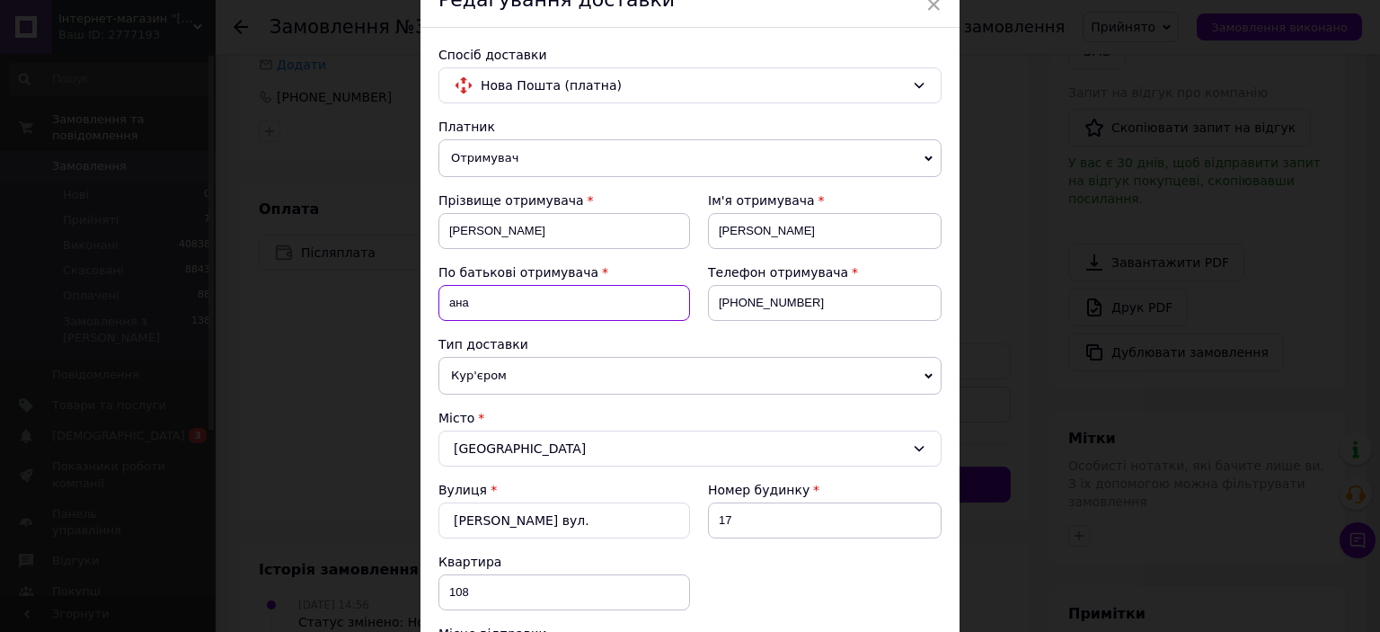
type input "анатолієвич"
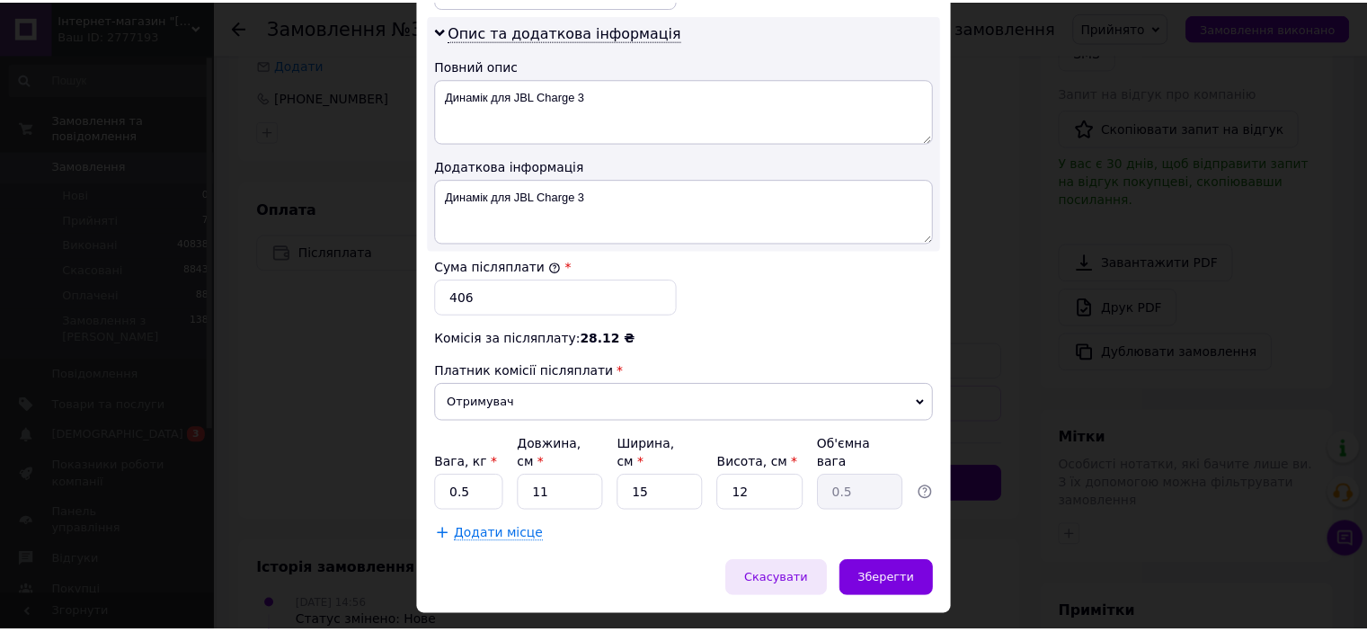
scroll to position [1005, 0]
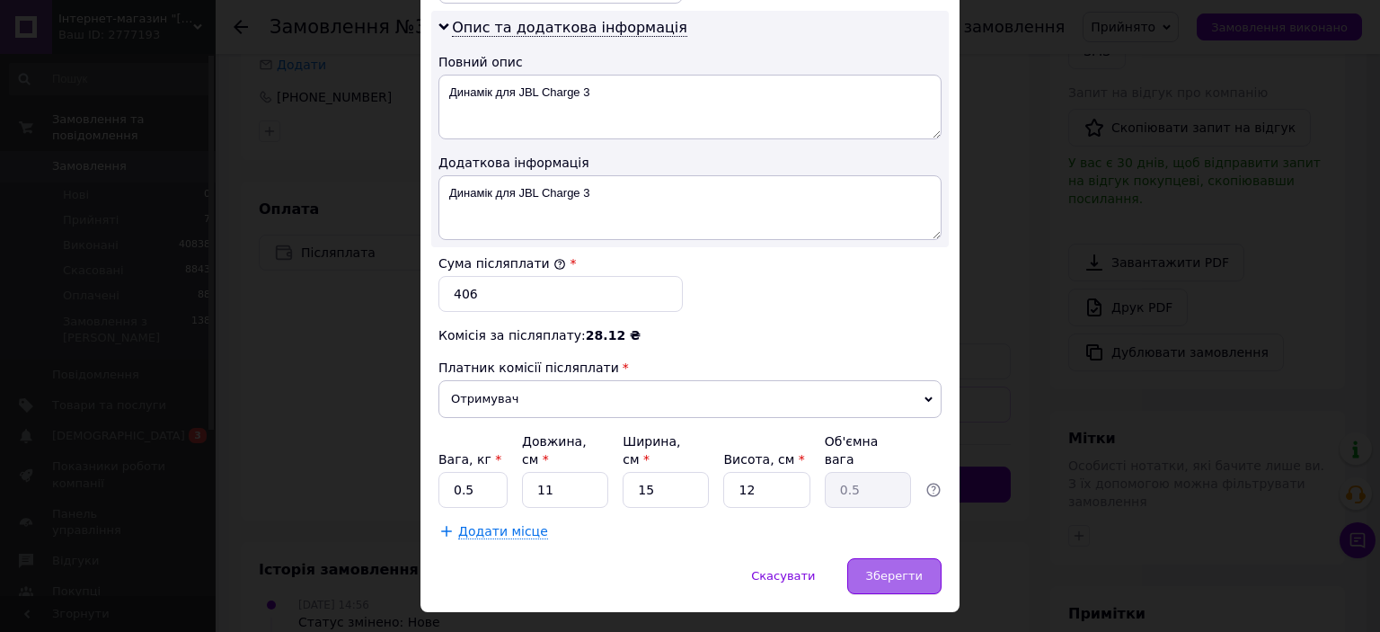
click at [863, 558] on div "Зберегти" at bounding box center [894, 576] width 94 height 36
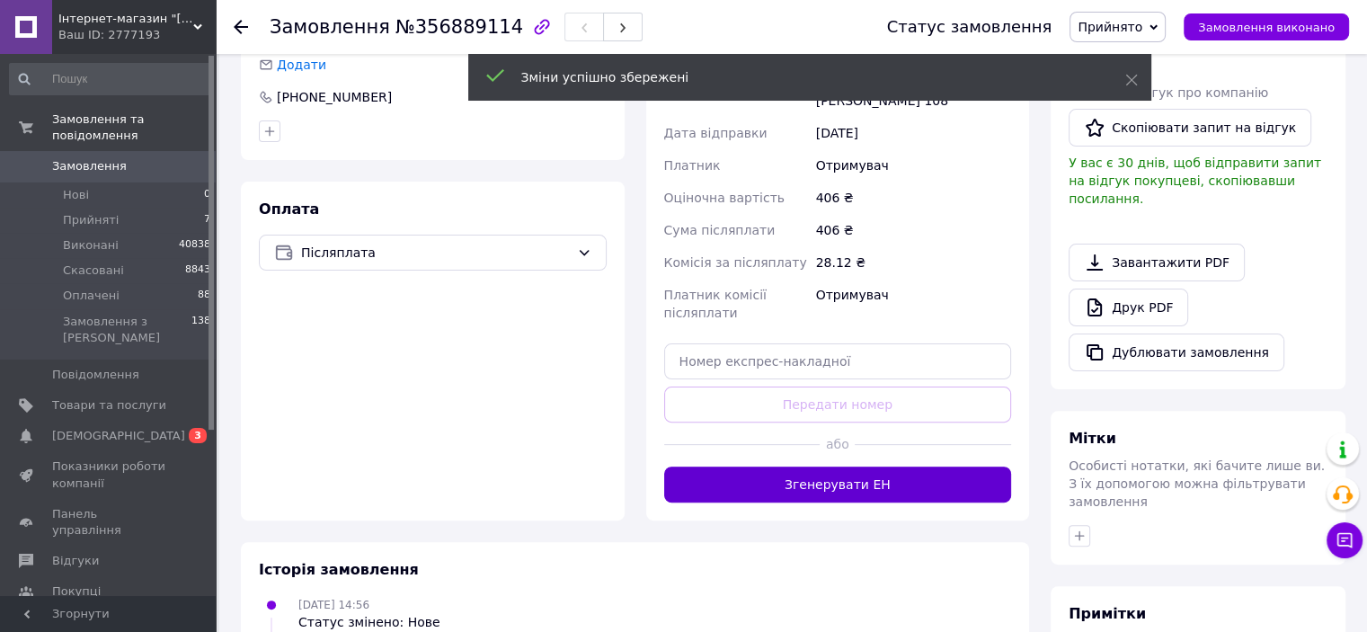
click at [812, 494] on button "Згенерувати ЕН" at bounding box center [838, 484] width 348 height 36
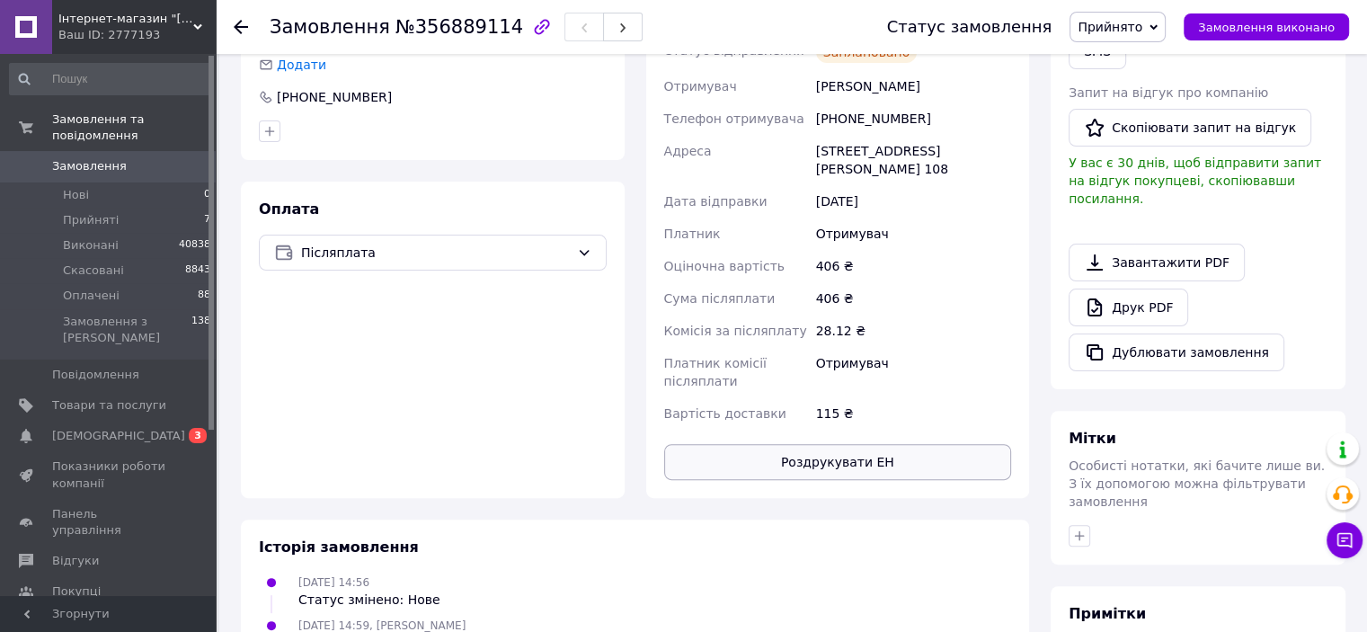
click at [826, 456] on button "Роздрукувати ЕН" at bounding box center [838, 462] width 348 height 36
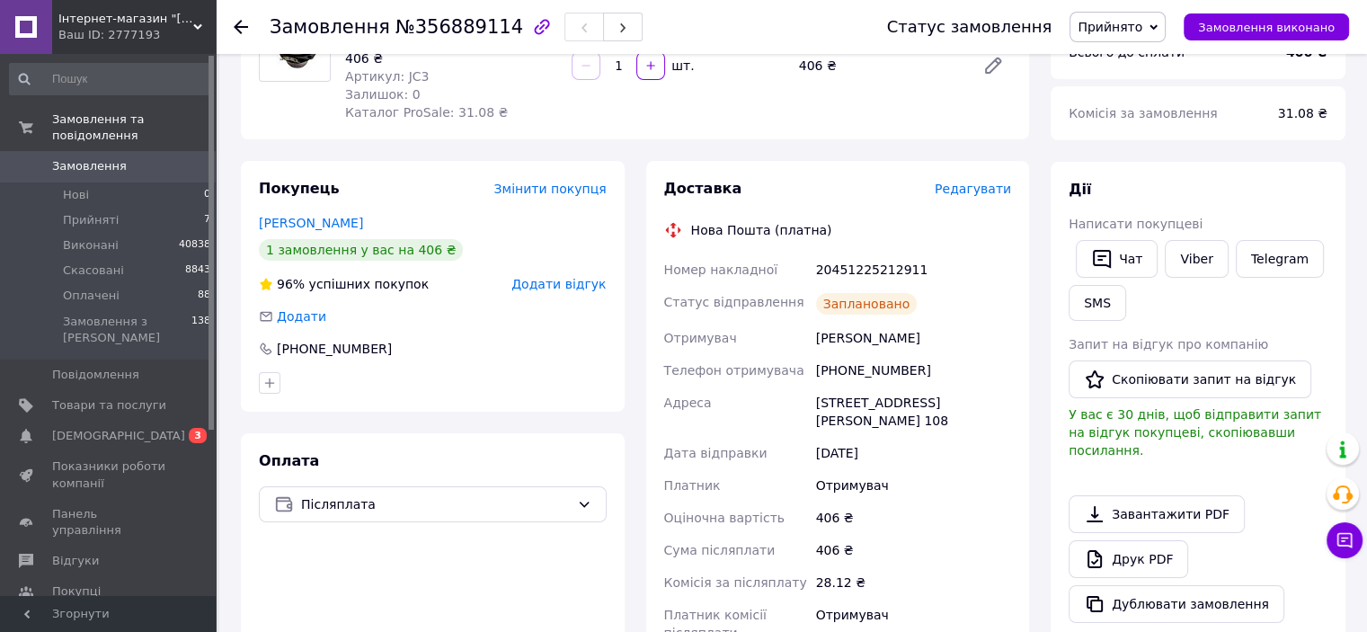
scroll to position [0, 0]
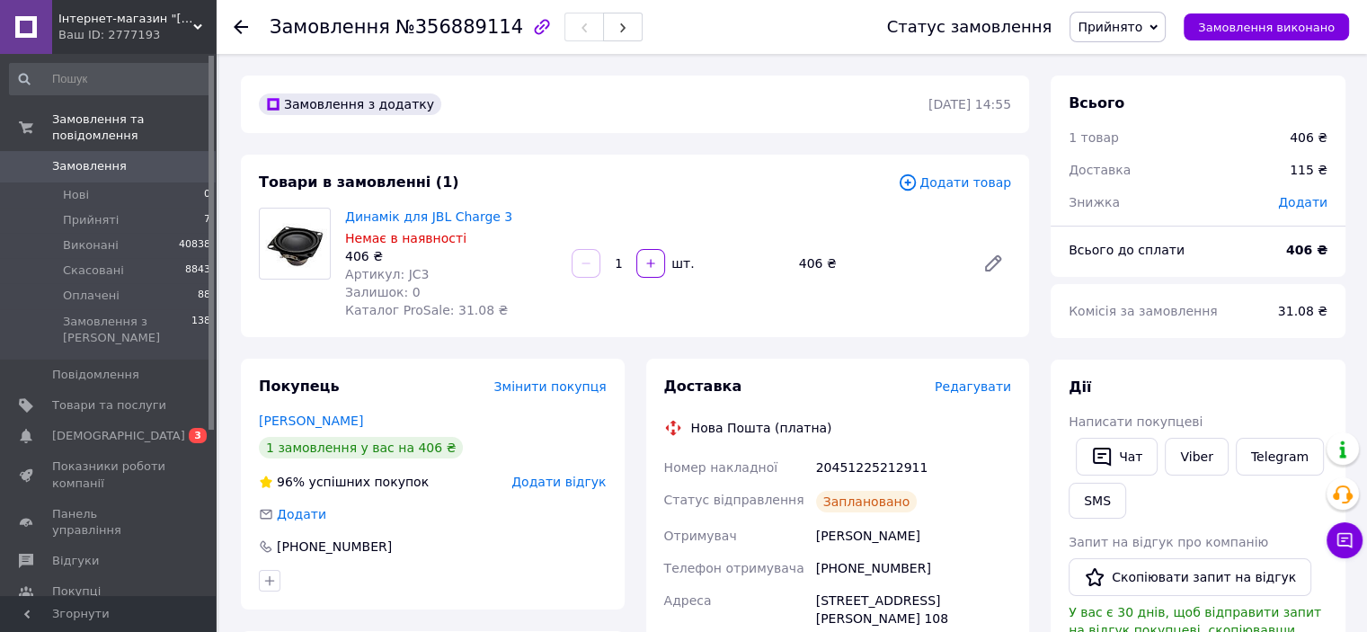
click at [1142, 27] on span "Прийнято" at bounding box center [1109, 27] width 65 height 14
click at [1138, 62] on li "Виконано" at bounding box center [1117, 62] width 94 height 27
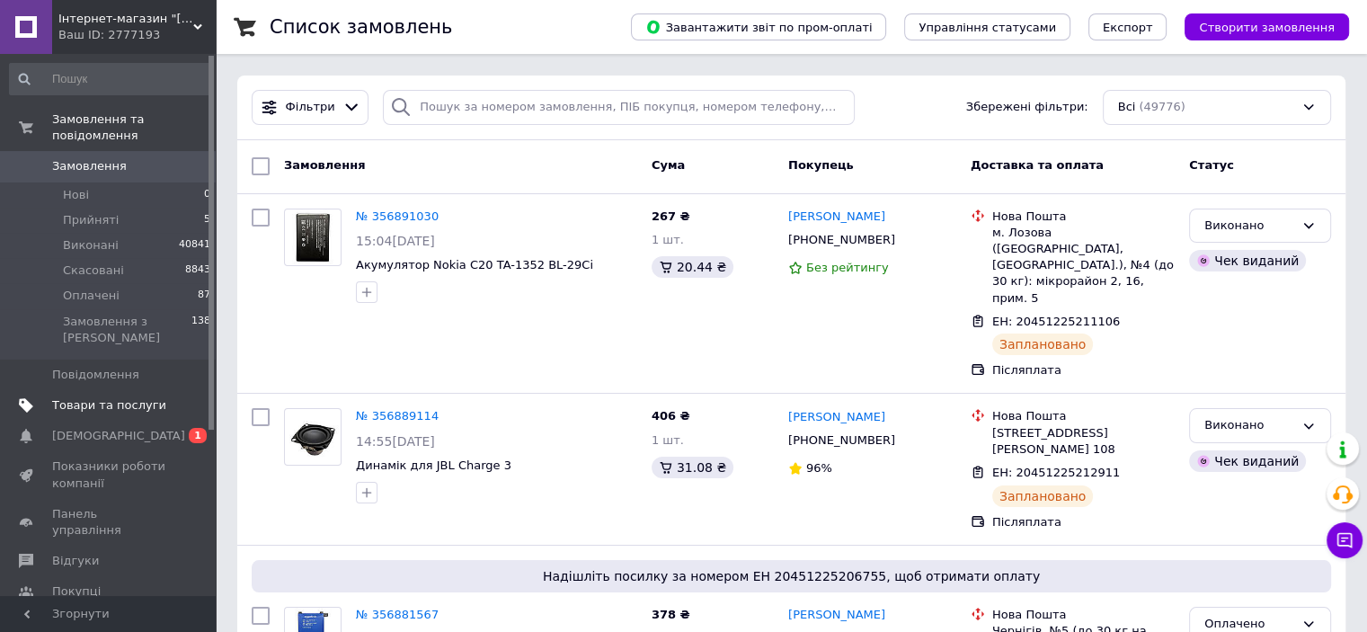
click at [133, 397] on span "Товари та послуги" at bounding box center [109, 405] width 114 height 16
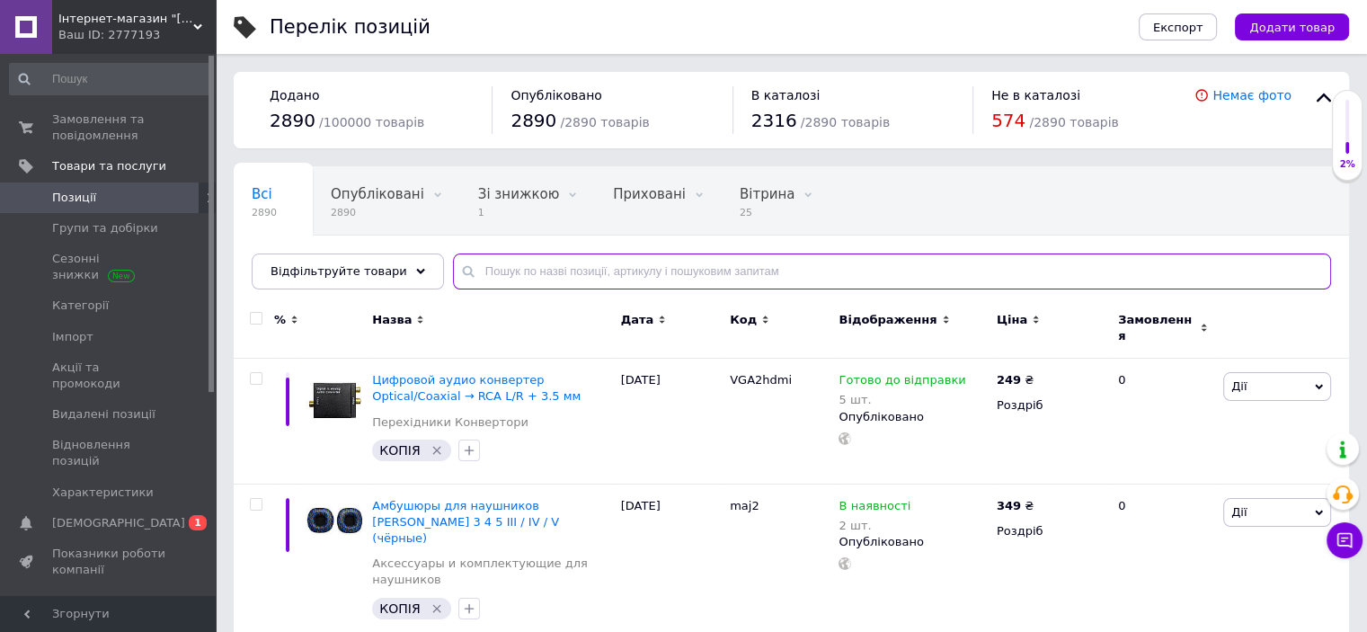
click at [540, 275] on input "text" at bounding box center [892, 271] width 878 height 36
paste input "TLi021F7"
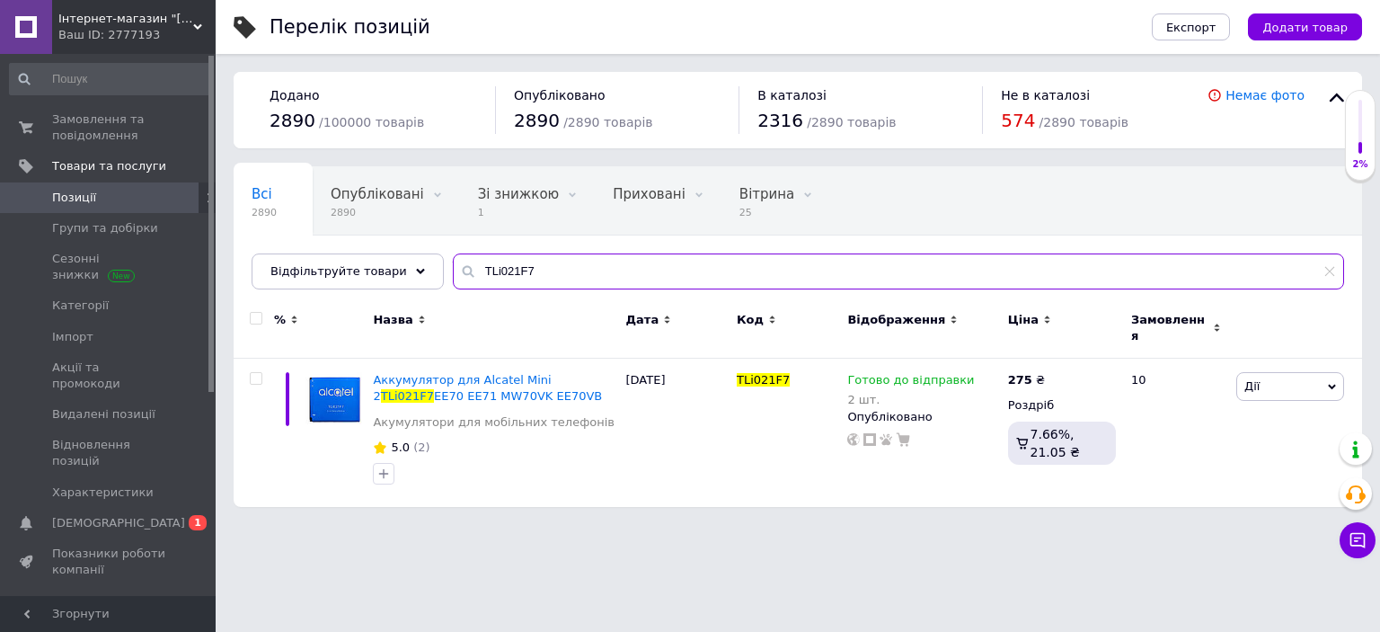
click at [568, 274] on input "TLi021F7" at bounding box center [898, 271] width 891 height 36
paste input "HB436486ECW"
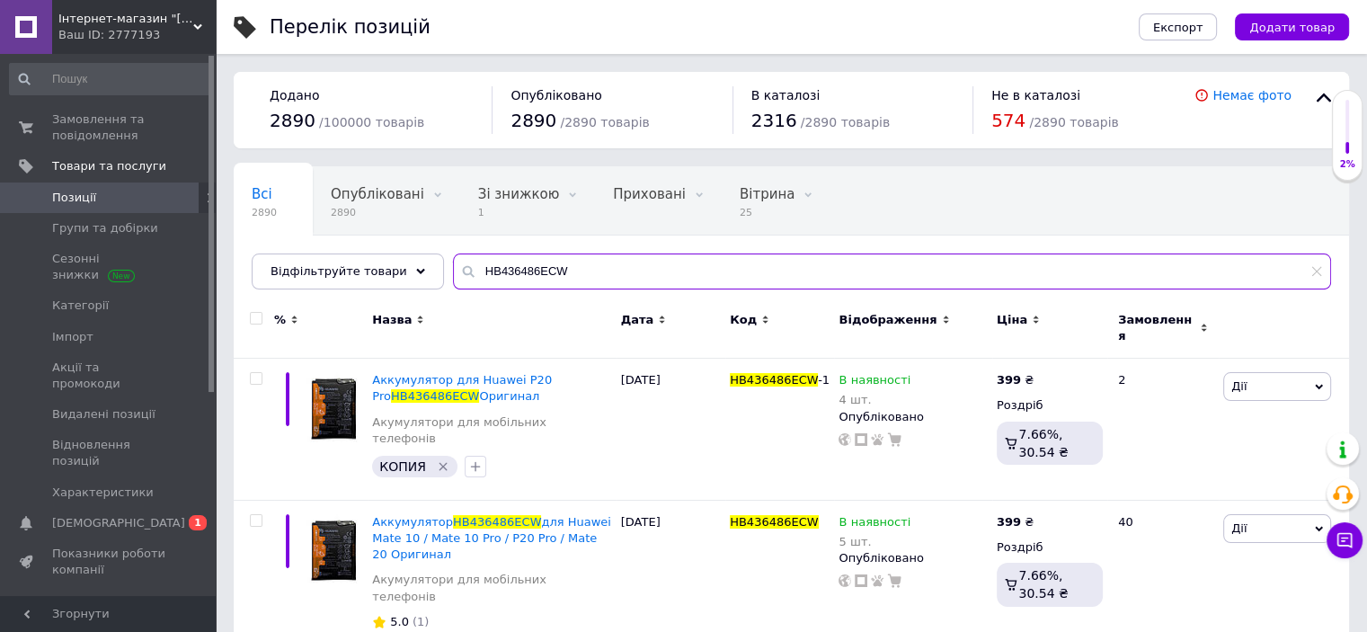
type input "HB436486ECW"
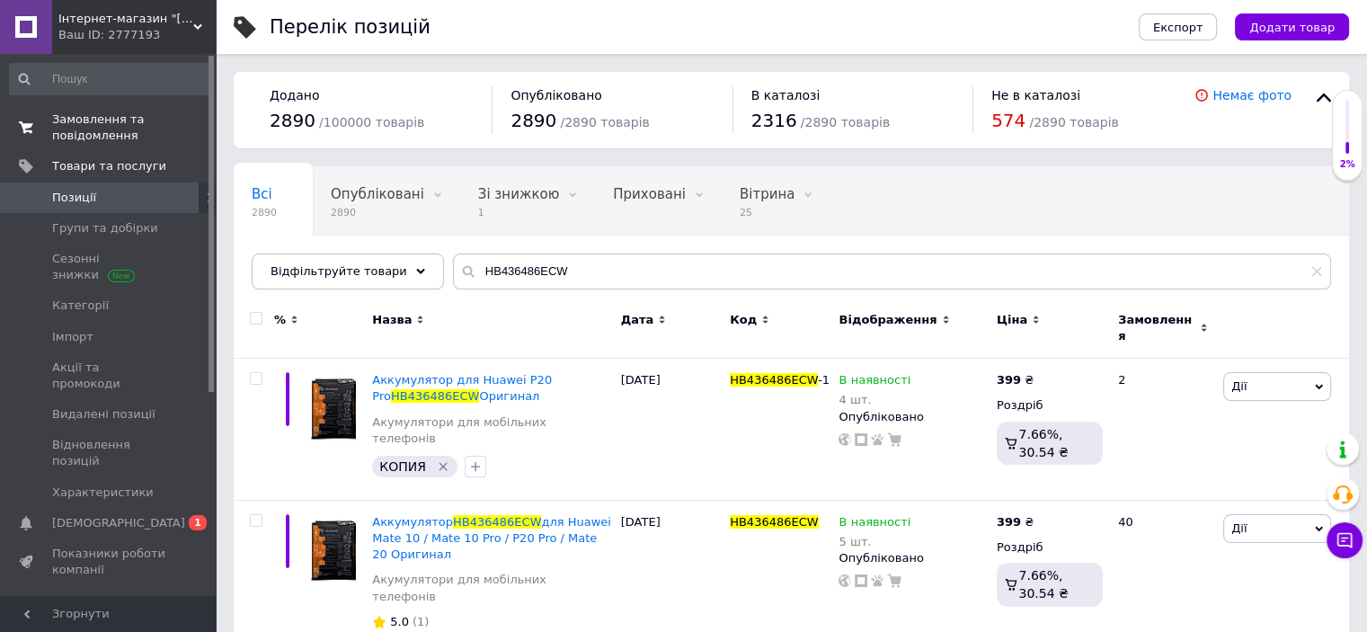
click at [88, 121] on span "Замовлення та повідомлення" at bounding box center [109, 127] width 114 height 32
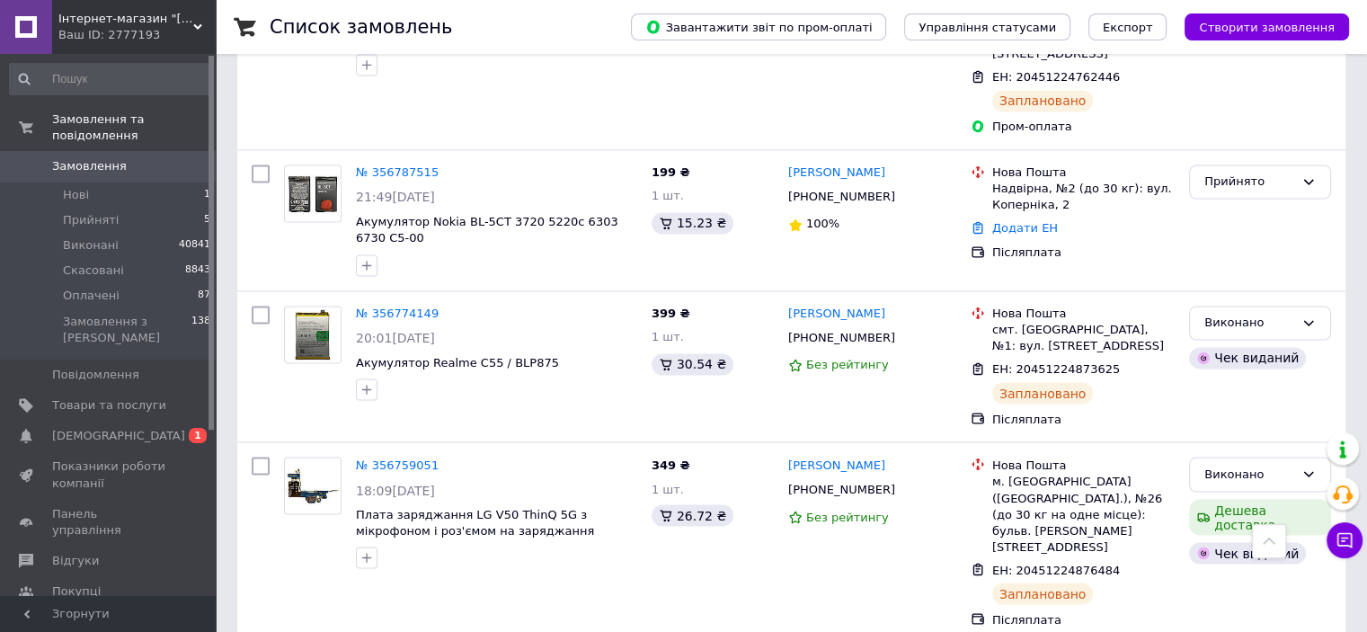
scroll to position [3145, 0]
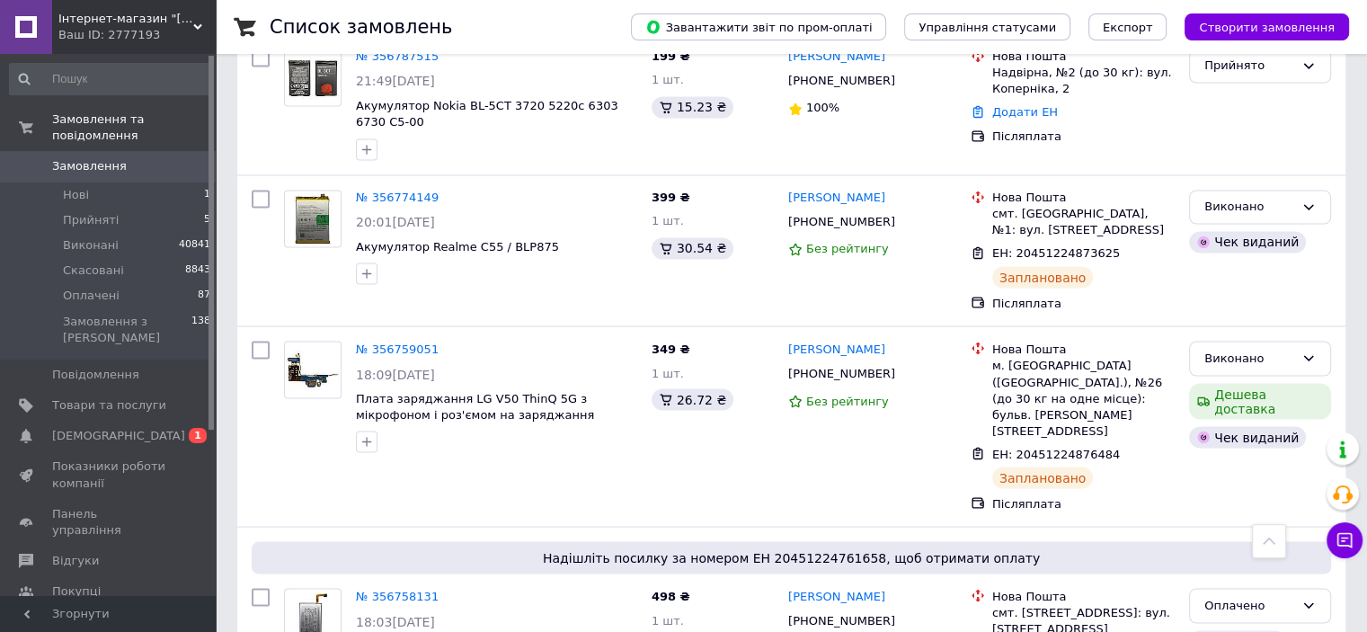
click at [84, 158] on span "Замовлення" at bounding box center [89, 166] width 75 height 16
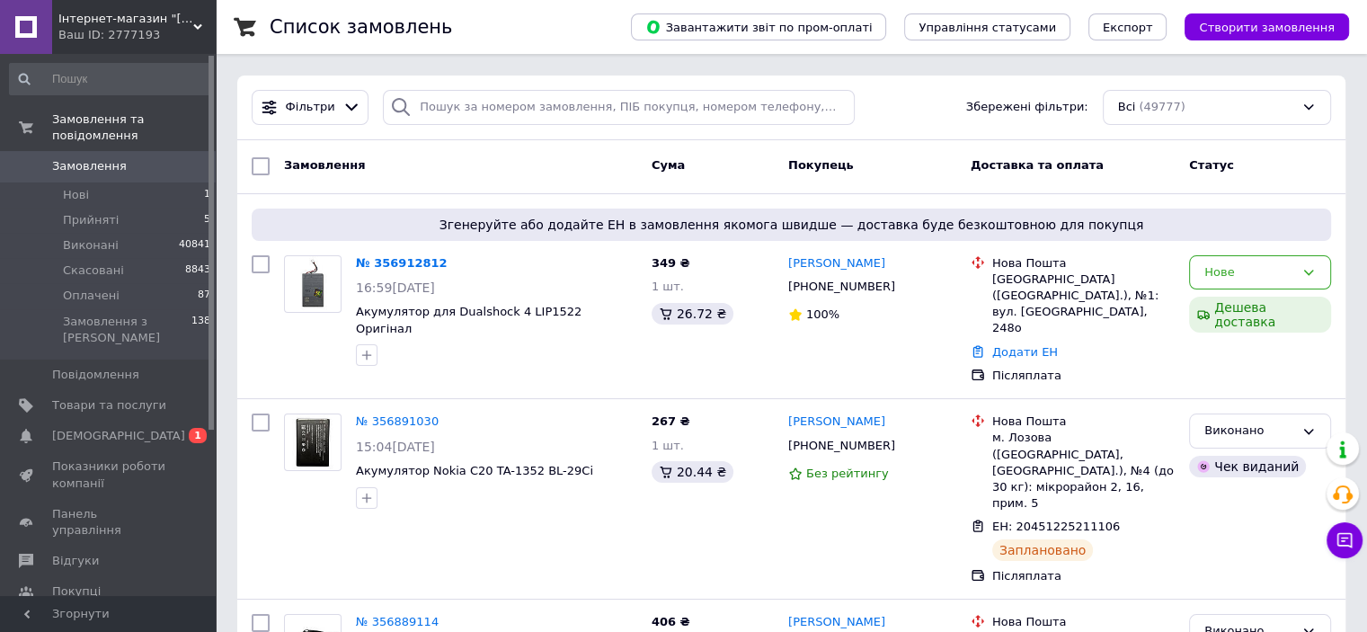
click at [91, 158] on span "Замовлення" at bounding box center [89, 166] width 75 height 16
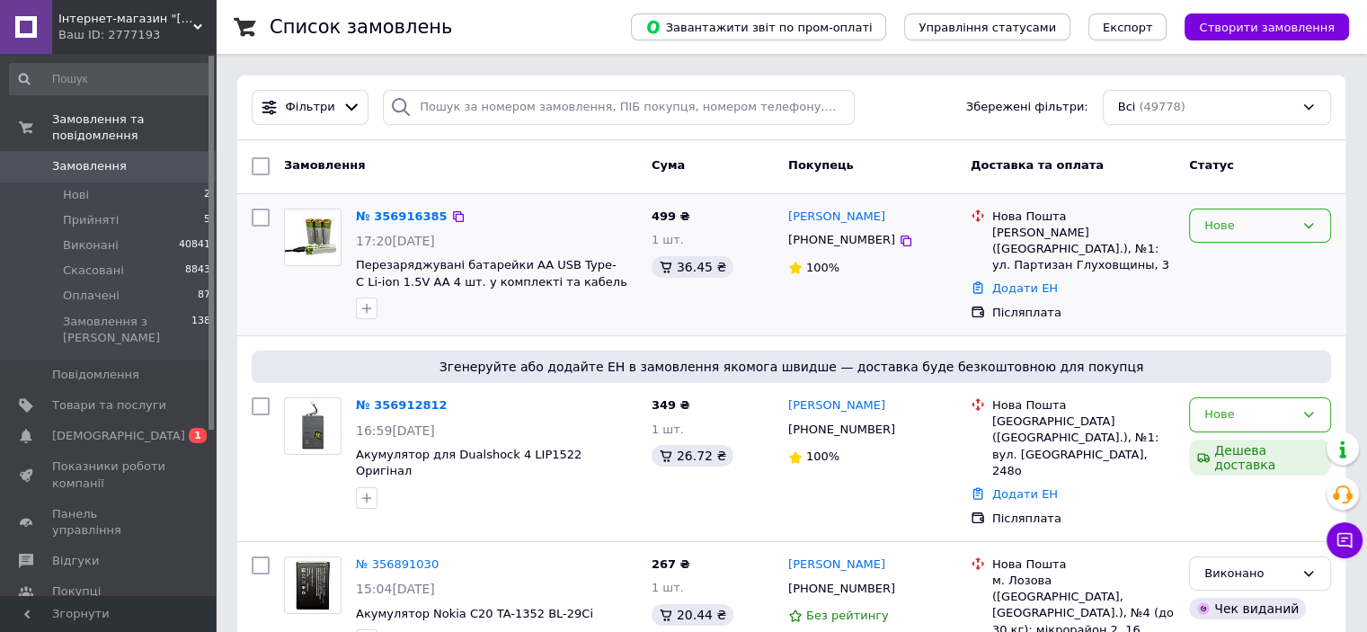
click at [1244, 235] on div "Нове" at bounding box center [1260, 225] width 142 height 35
click at [1244, 261] on li "Прийнято" at bounding box center [1260, 262] width 140 height 33
click at [1226, 415] on div "Нове" at bounding box center [1249, 414] width 90 height 19
click at [97, 158] on span "Замовлення" at bounding box center [89, 166] width 75 height 16
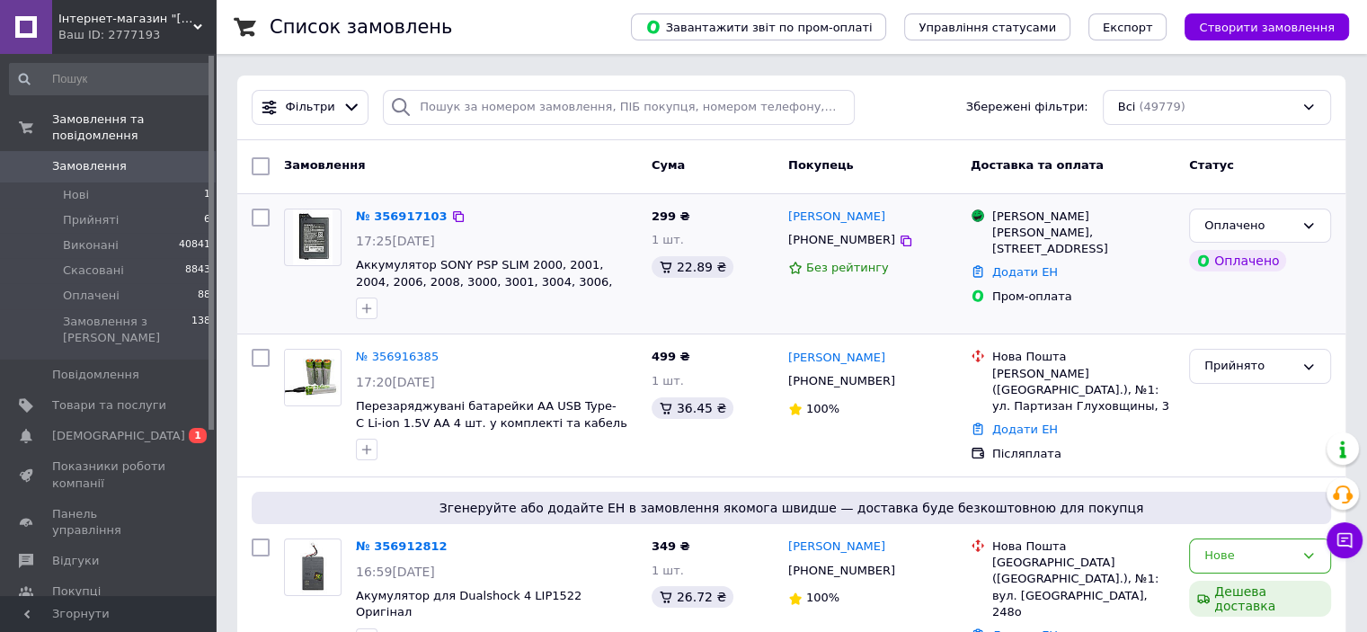
click at [424, 204] on div "№ 356917103 17:25, 12.08.2025 Аккумулятор SONY PSP SLIM 2000, 2001, 2004, 2006,…" at bounding box center [497, 264] width 296 height 126
click at [405, 212] on link "№ 356917103" at bounding box center [402, 215] width 92 height 13
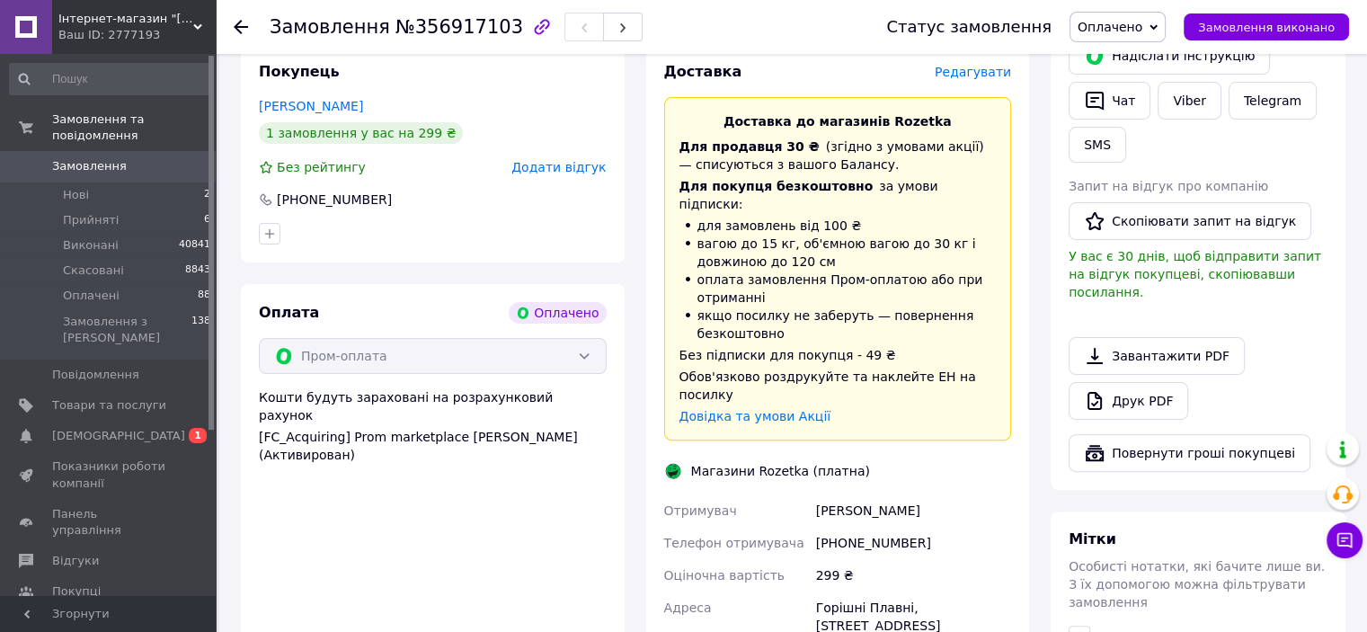
scroll to position [719, 0]
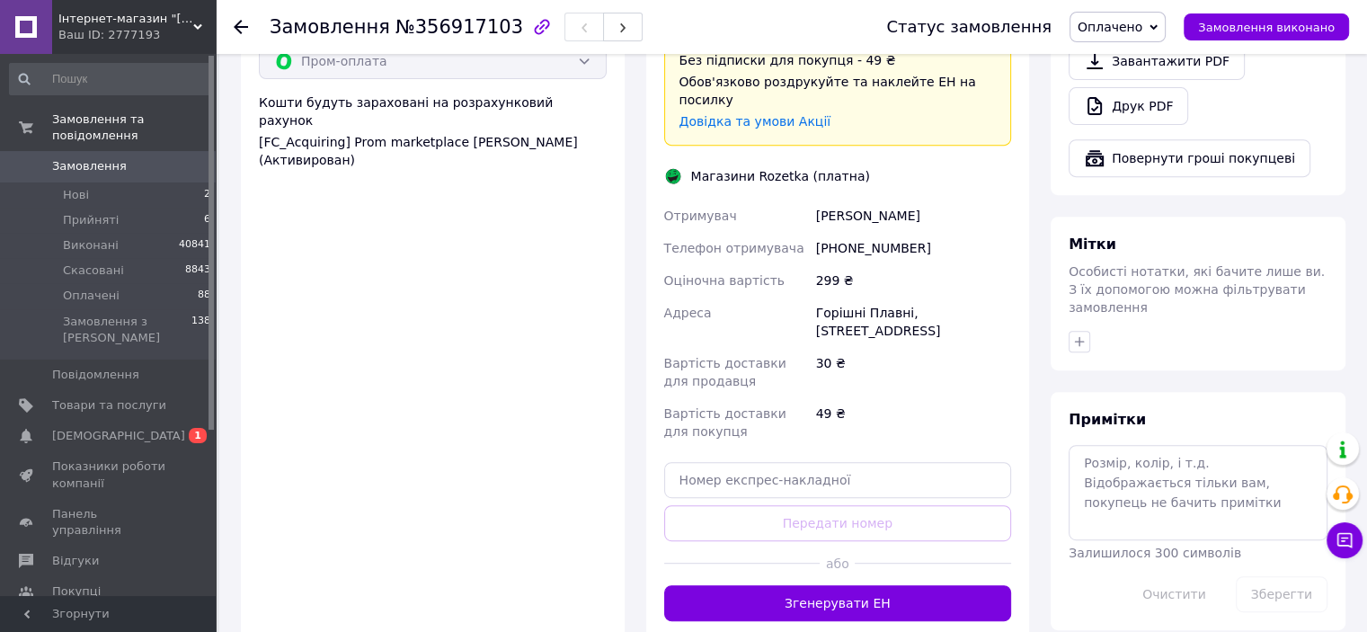
click at [850, 571] on div "Доставка Редагувати Доставка до магазинів Rozetka Для продавця 30 ₴   (згідно з…" at bounding box center [838, 194] width 384 height 890
click at [845, 585] on button "Згенерувати ЕН" at bounding box center [838, 603] width 348 height 36
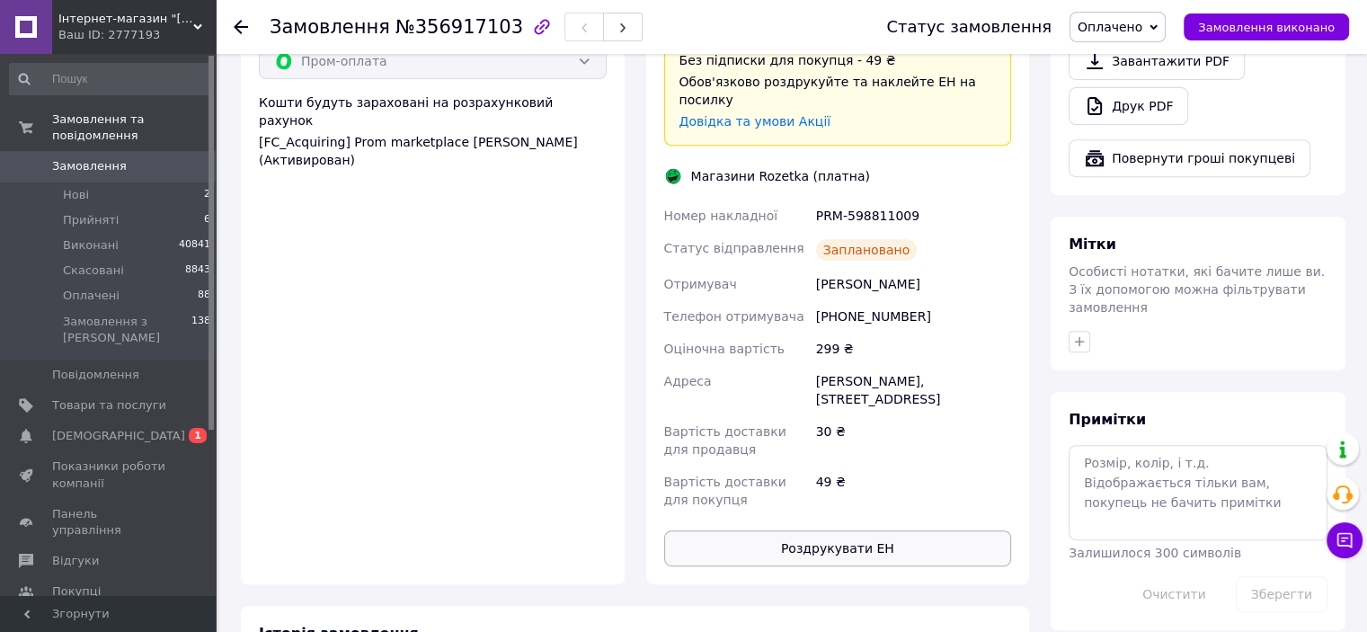
click at [793, 530] on button "Роздрукувати ЕН" at bounding box center [838, 548] width 348 height 36
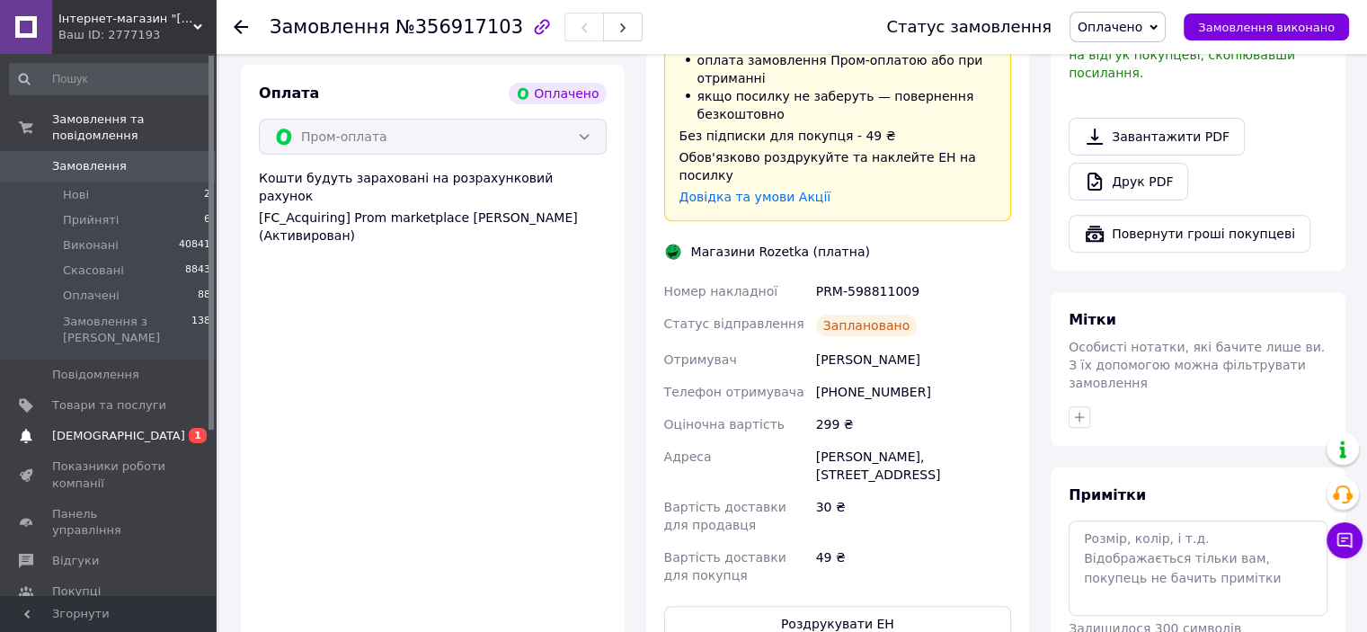
scroll to position [539, 0]
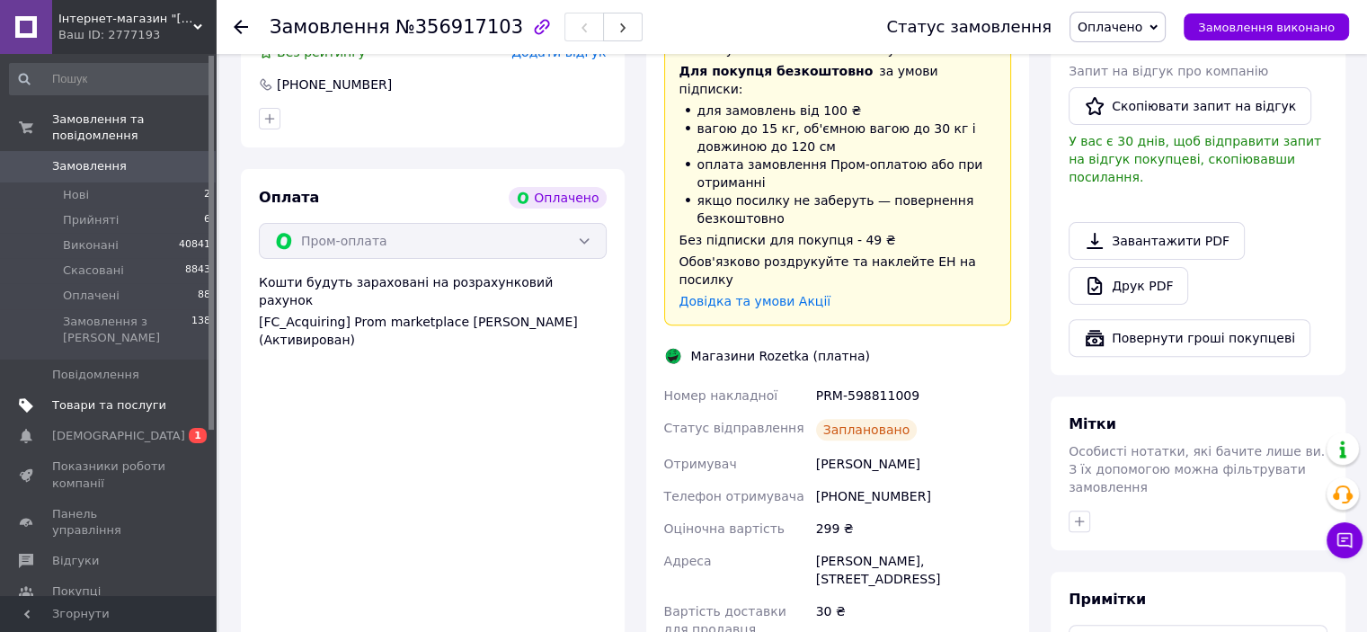
click at [132, 397] on span "Товари та послуги" at bounding box center [109, 405] width 114 height 16
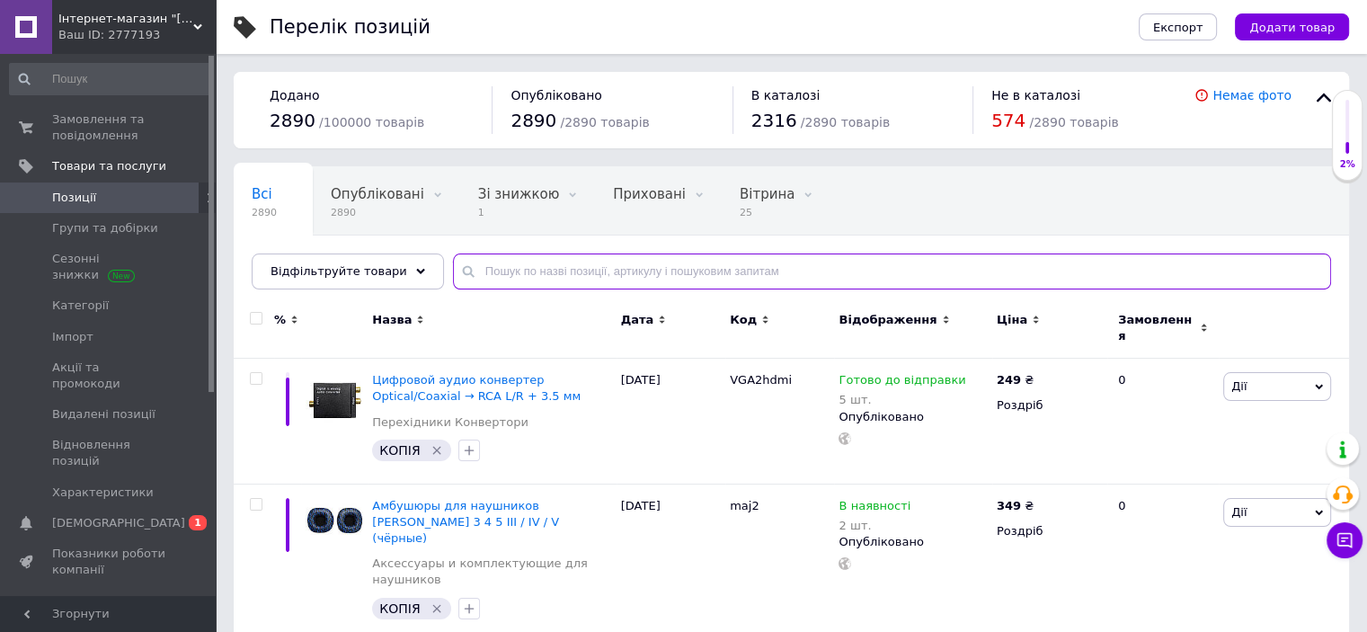
click at [503, 276] on input "text" at bounding box center [892, 271] width 878 height 36
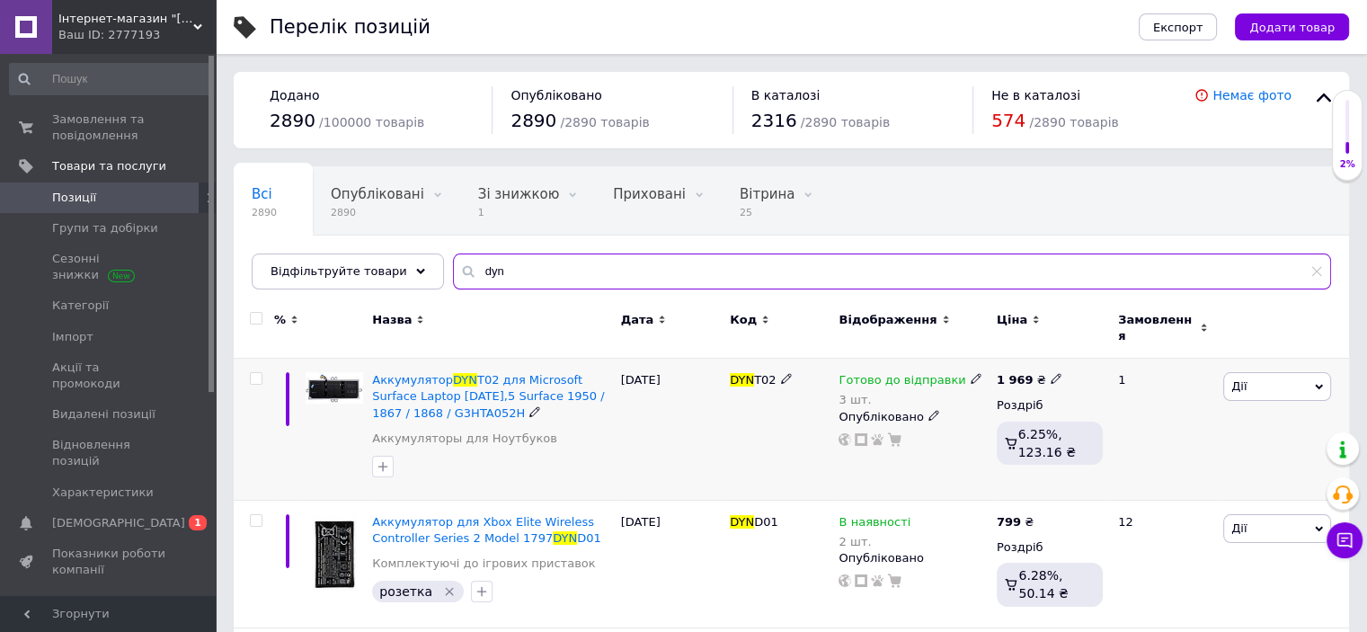
scroll to position [90, 0]
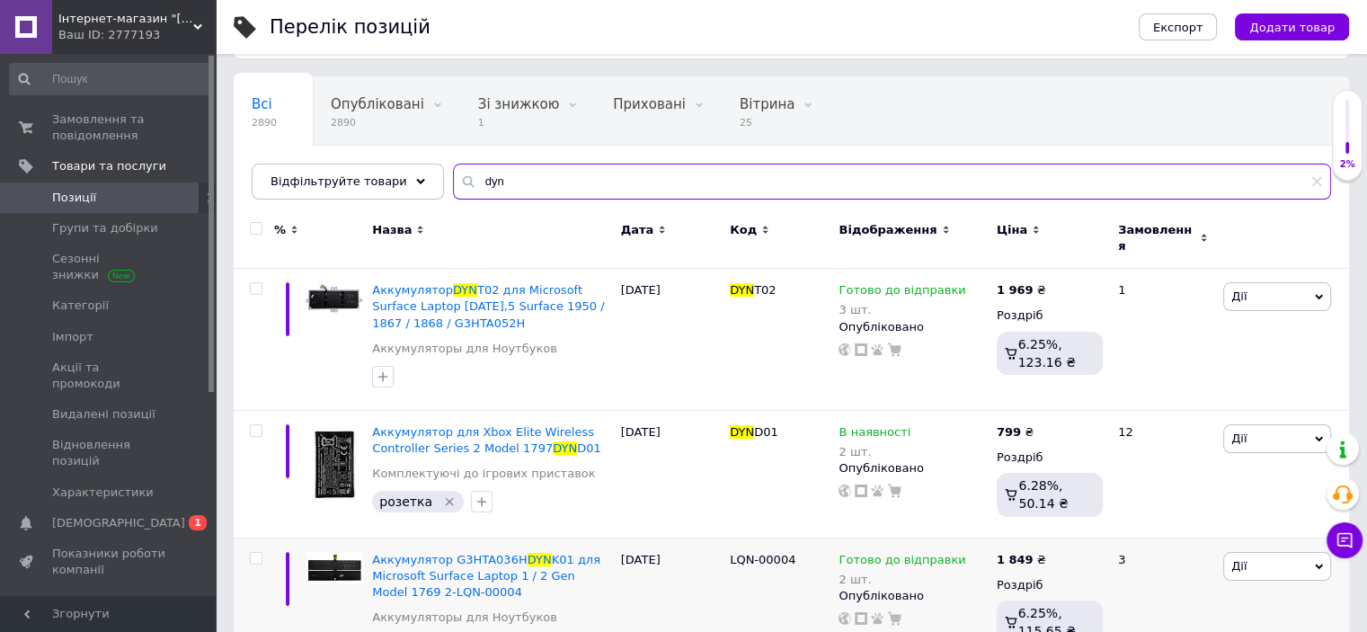
type input "dyn"
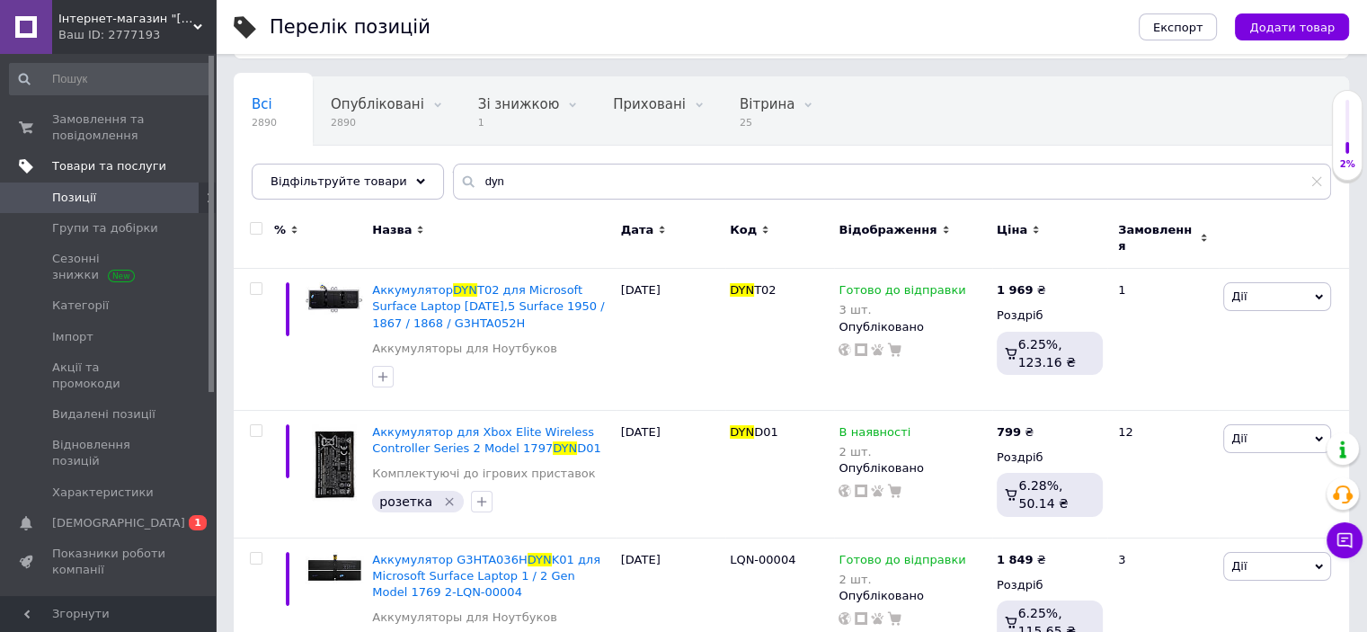
click at [82, 156] on link "Товари та послуги" at bounding box center [110, 166] width 221 height 31
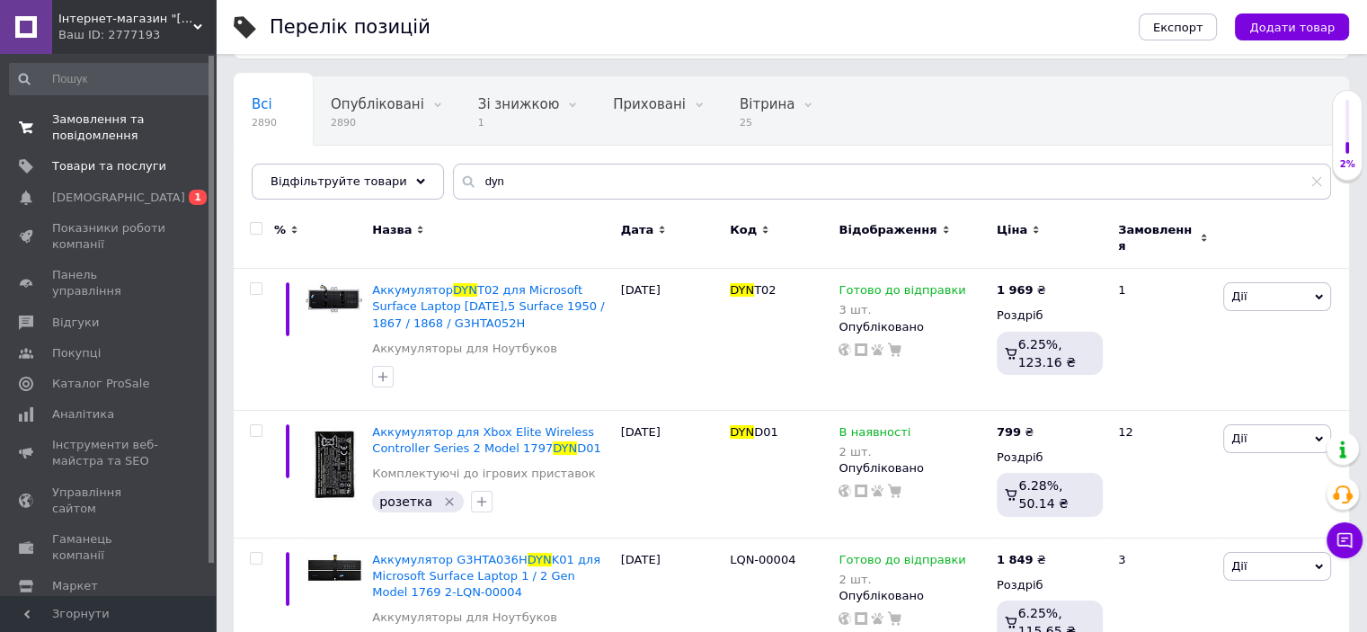
click at [93, 128] on span "Замовлення та повідомлення" at bounding box center [109, 127] width 114 height 32
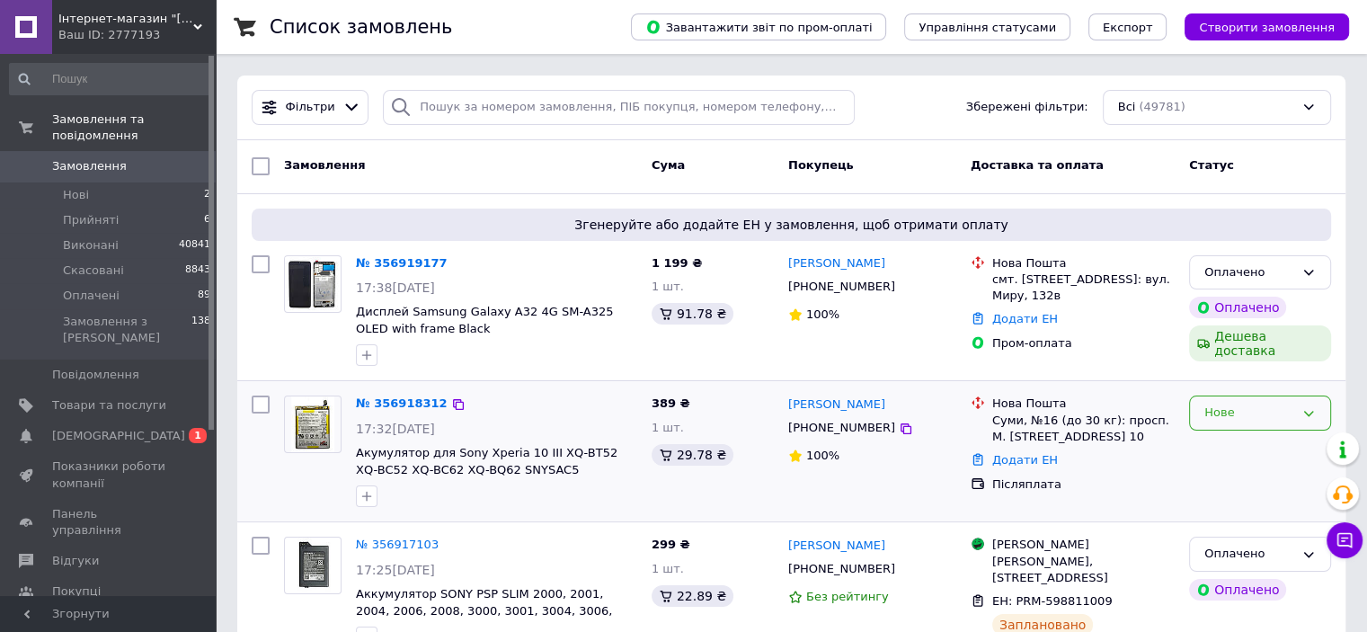
click at [1258, 407] on div "Нове" at bounding box center [1249, 412] width 90 height 19
click at [1239, 437] on li "Прийнято" at bounding box center [1260, 450] width 140 height 33
